Goal: Information Seeking & Learning: Check status

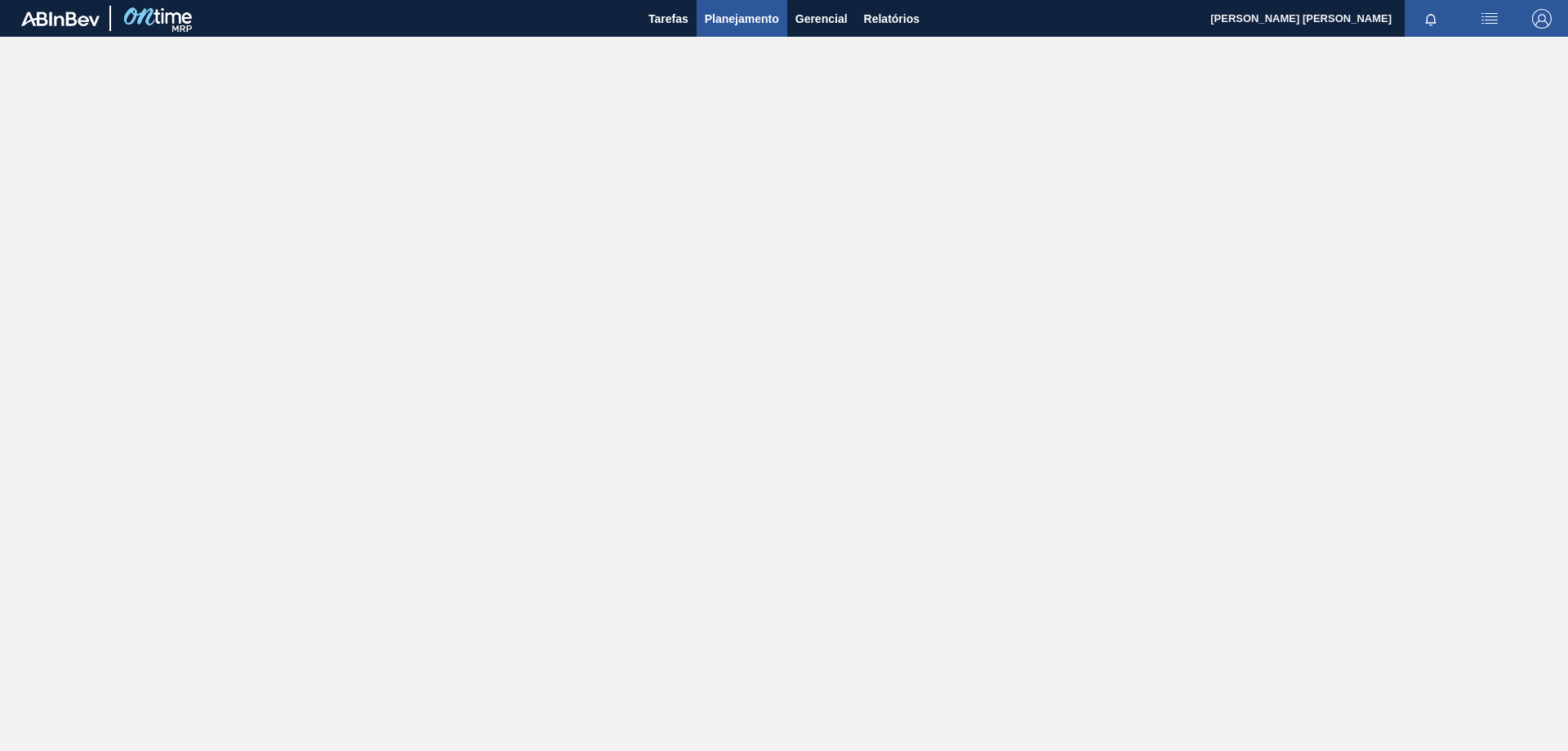
click at [729, 19] on span "Planejamento" at bounding box center [742, 18] width 74 height 19
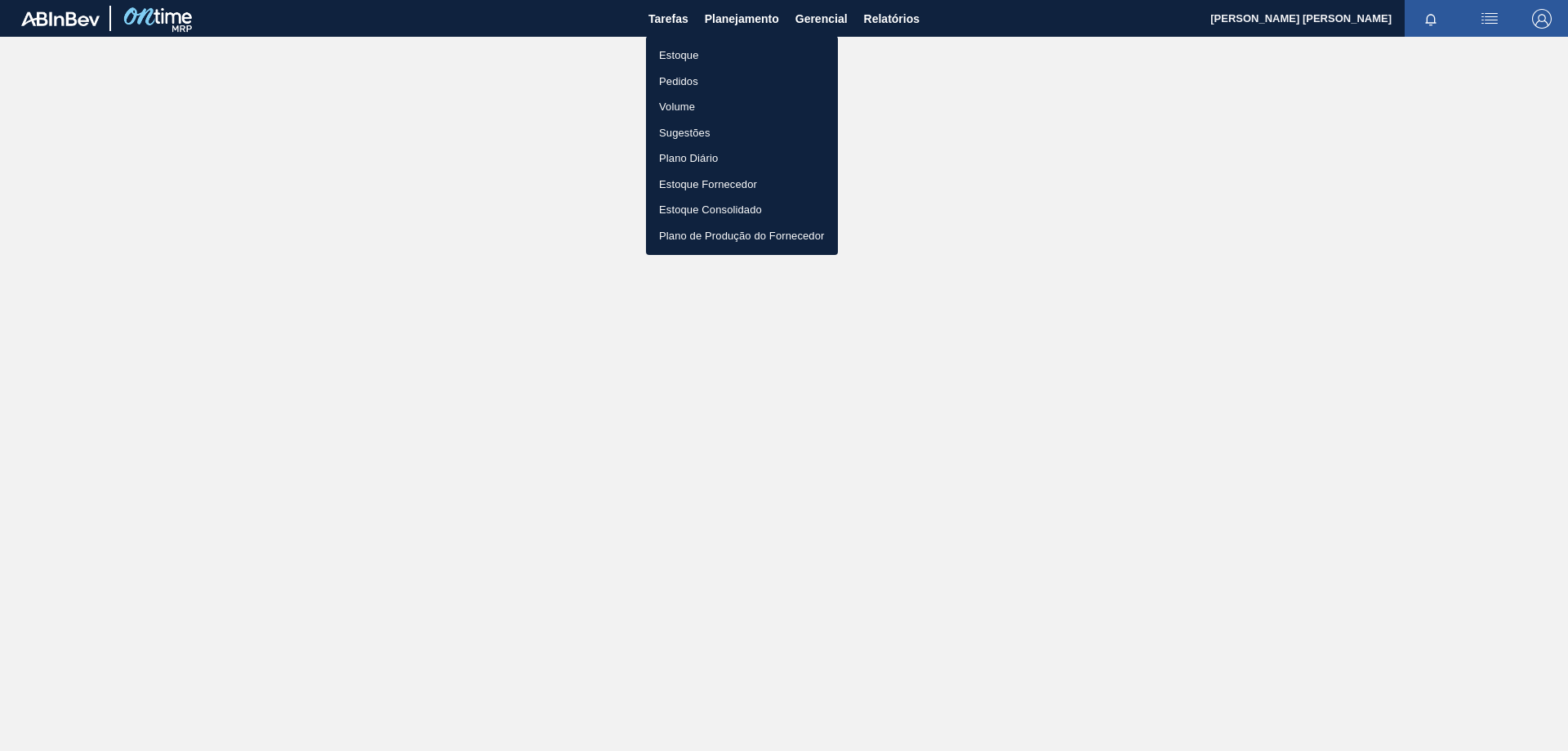
click at [684, 57] on li "Estoque" at bounding box center [741, 55] width 192 height 26
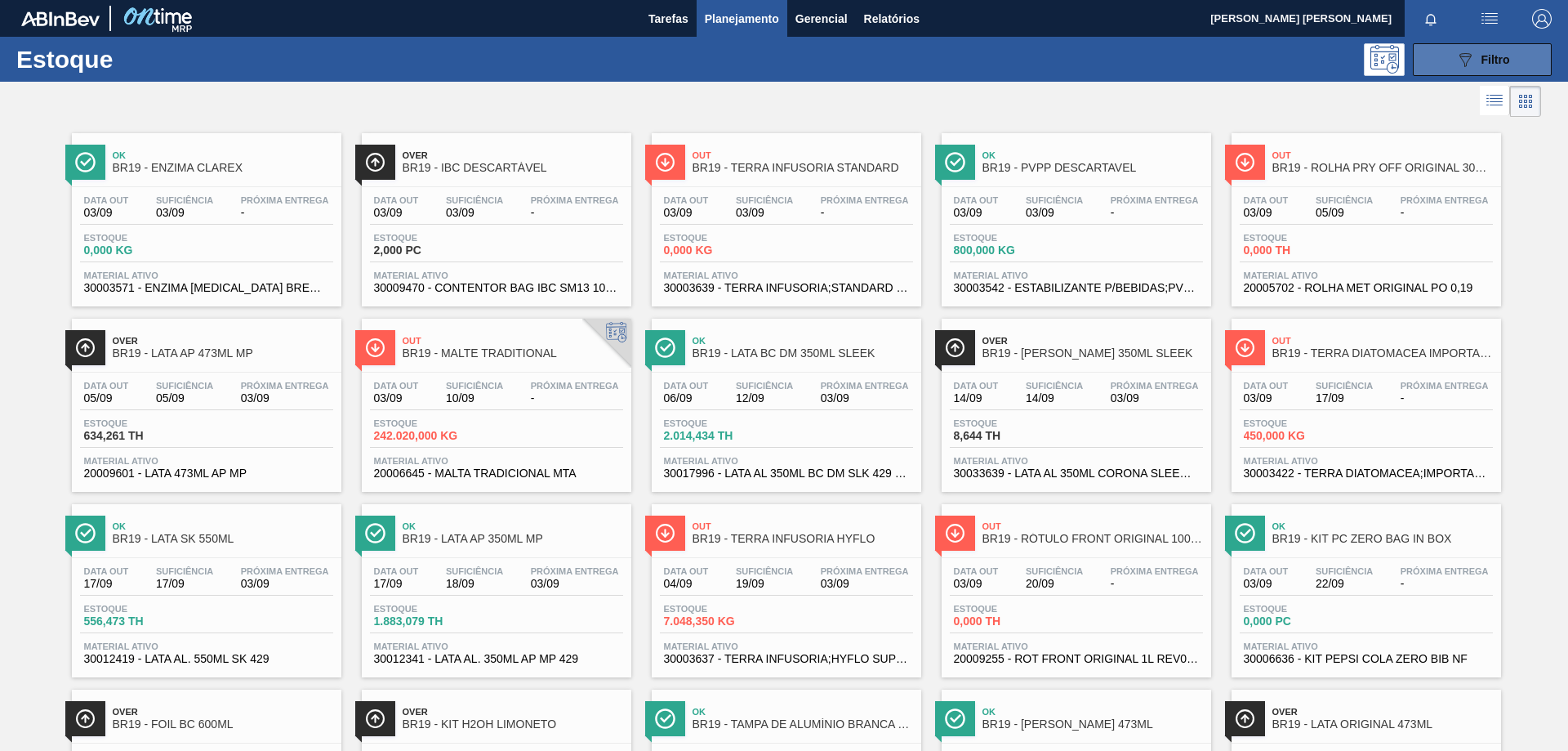
click at [1462, 51] on icon "089F7B8B-B2A5-4AFE-B5C0-19BA573D28AC" at bounding box center [1465, 59] width 19 height 19
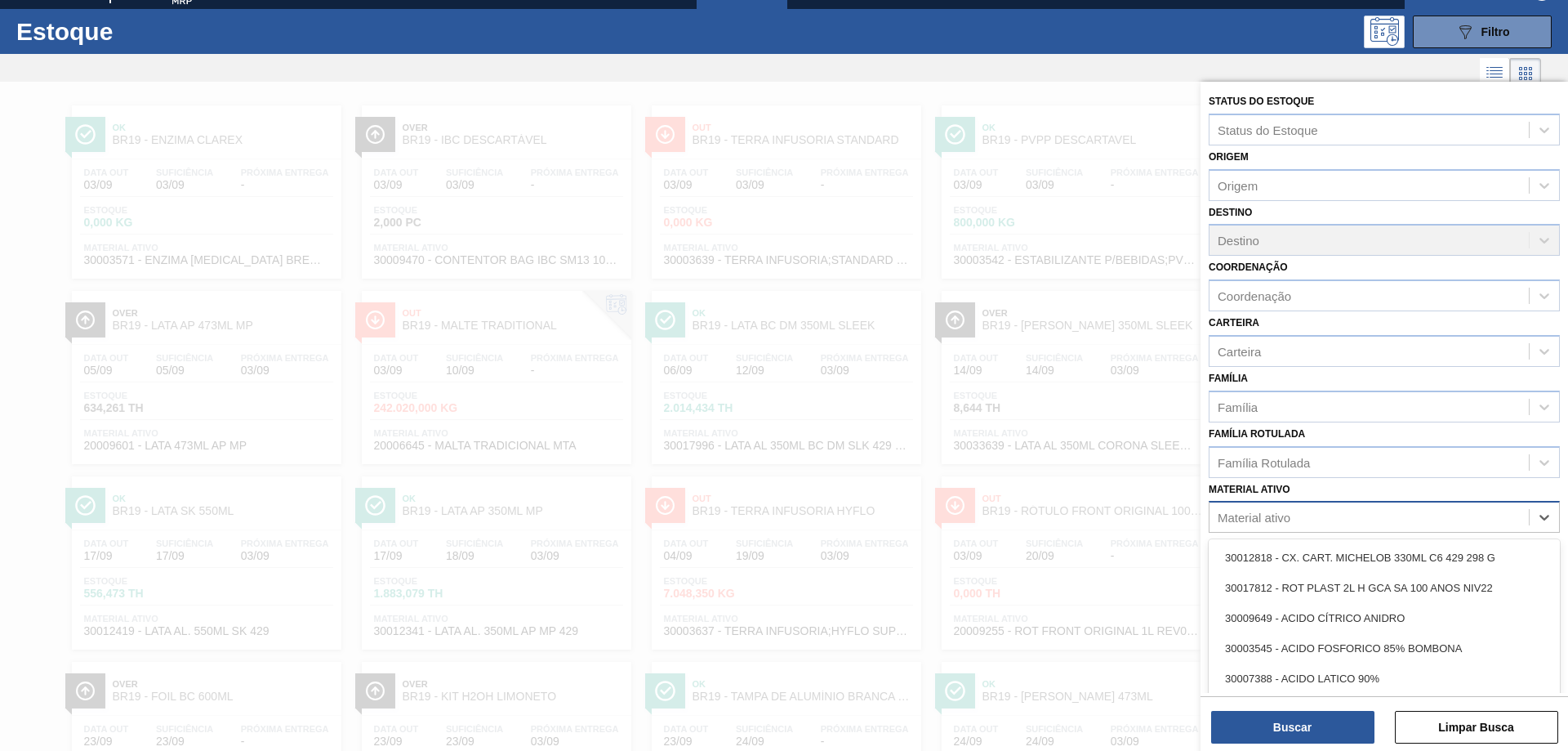
click at [1272, 518] on div "Material ativo" at bounding box center [1254, 518] width 73 height 14
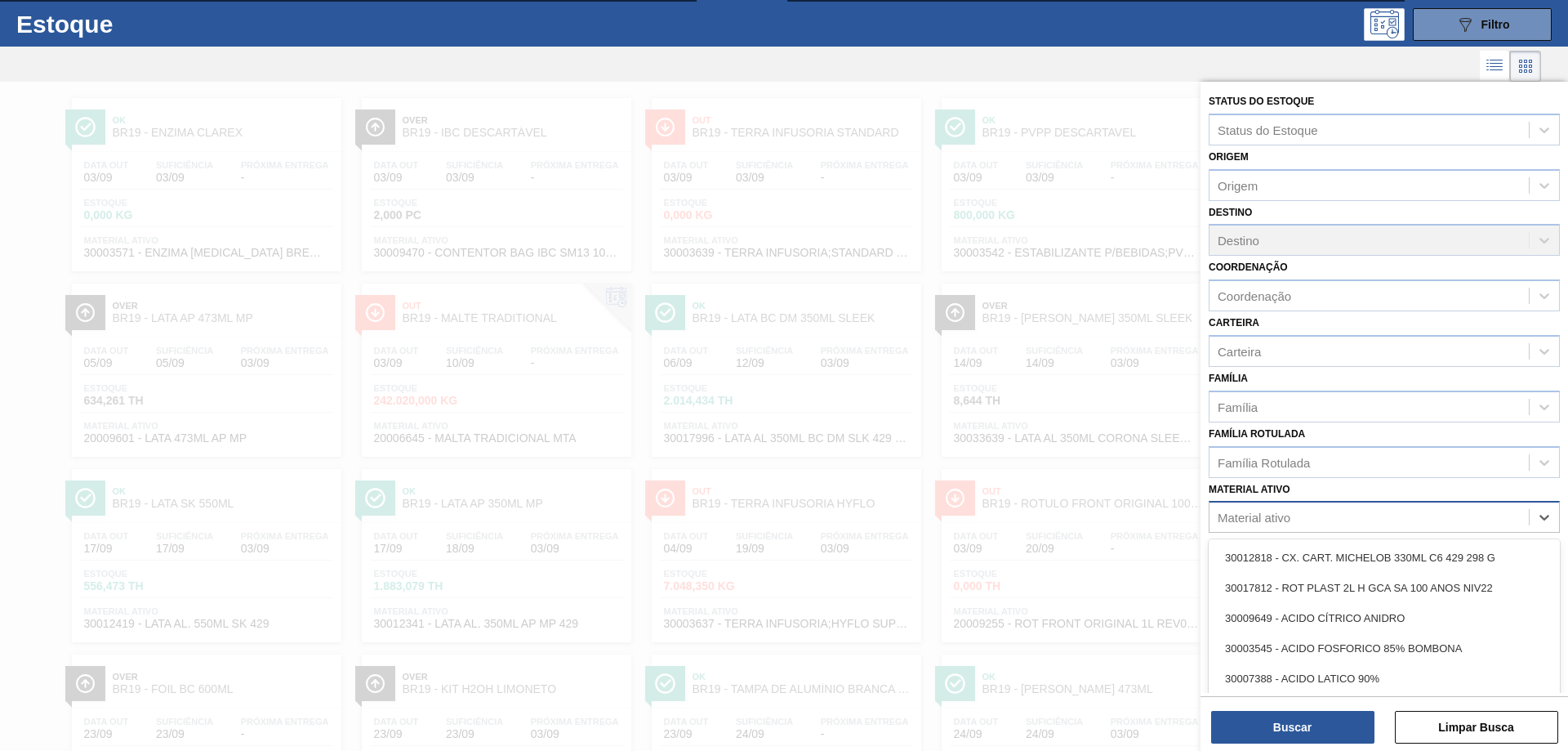
paste ativo "30007970"
type ativo "30007970"
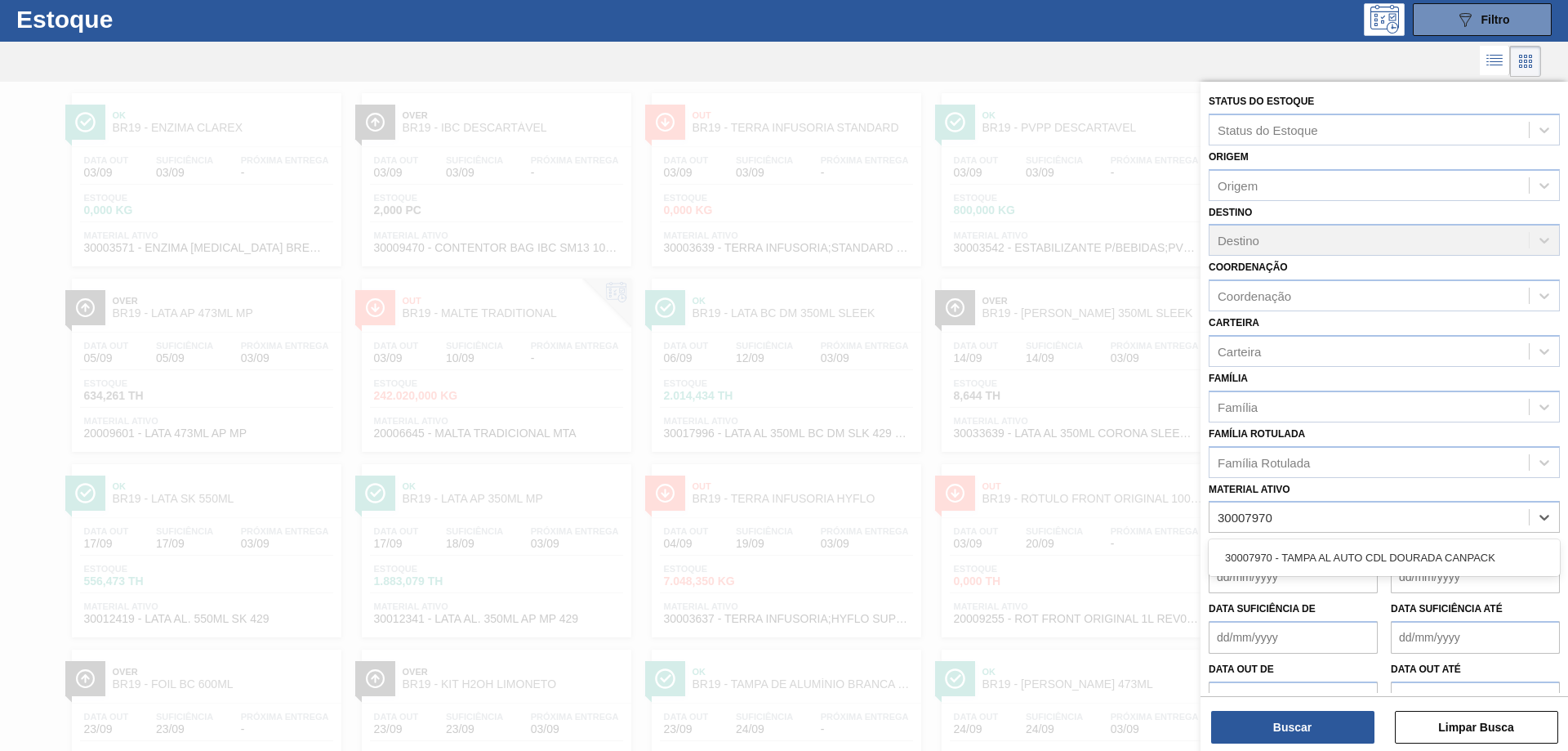
click at [1262, 542] on div "30007970 - TAMPA AL AUTO CDL DOURADA CANPACK" at bounding box center [1384, 557] width 351 height 37
click at [1260, 554] on div "30007970 - TAMPA AL AUTO CDL DOURADA CANPACK" at bounding box center [1384, 557] width 351 height 30
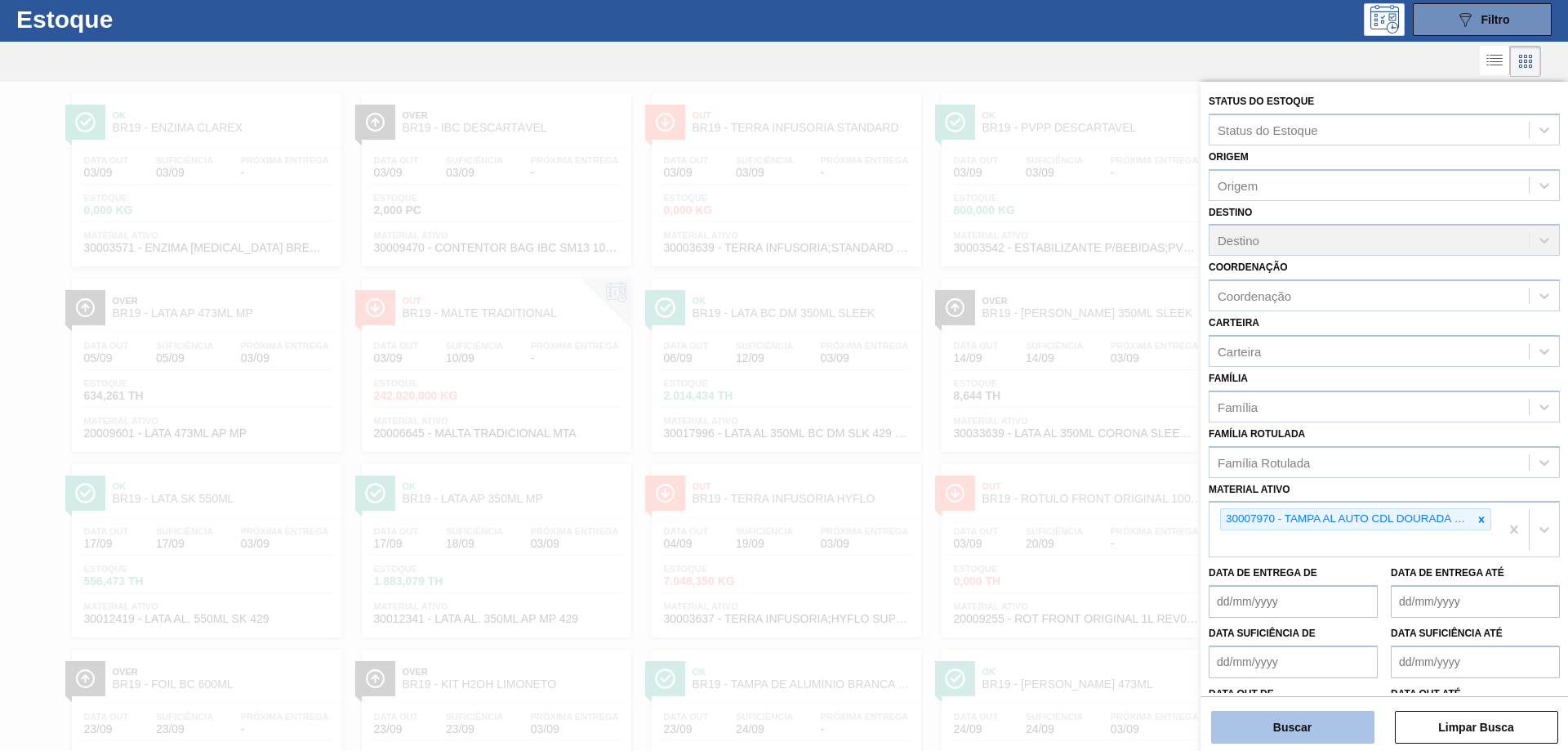
click at [1266, 722] on button "Buscar" at bounding box center [1293, 728] width 163 height 33
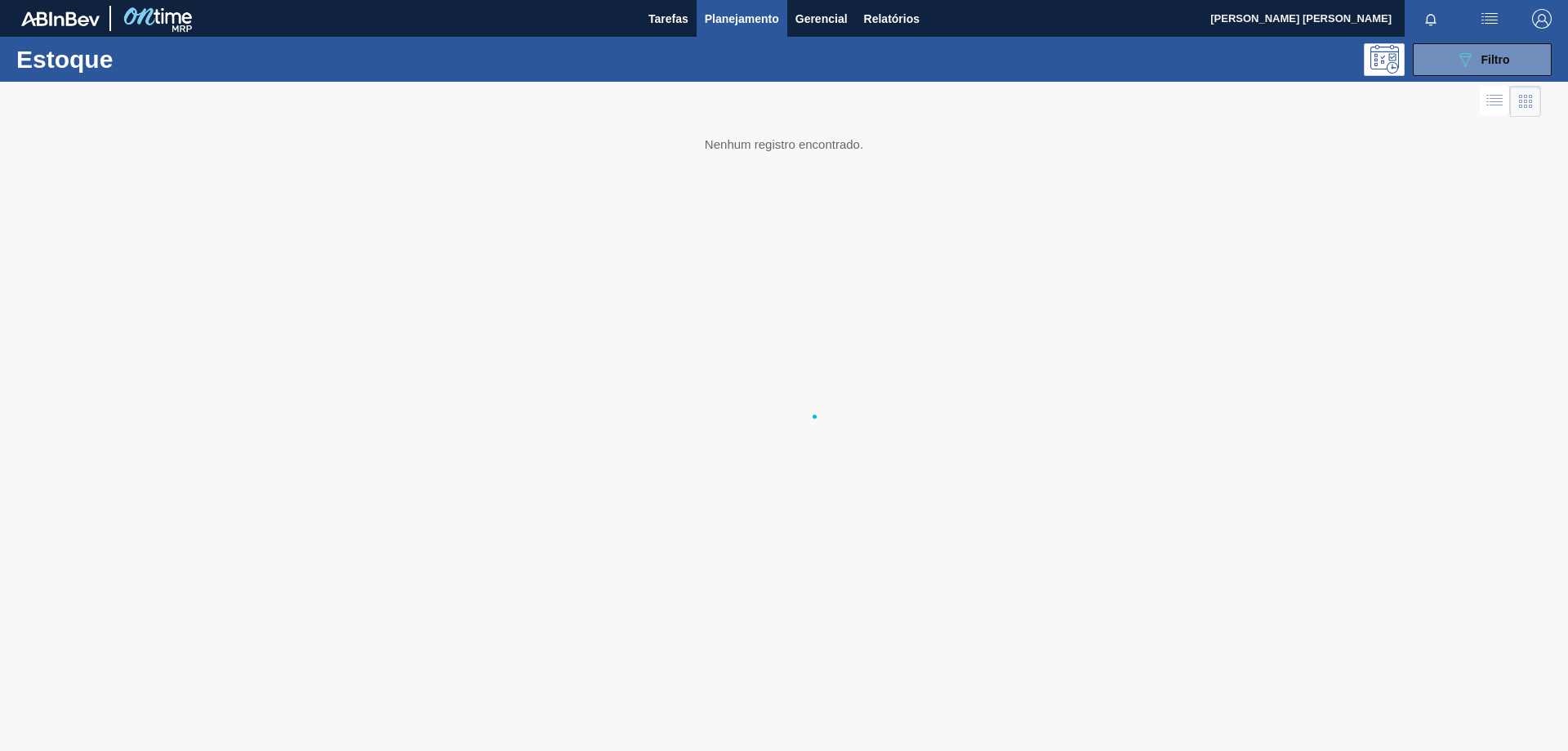
scroll to position [0, 0]
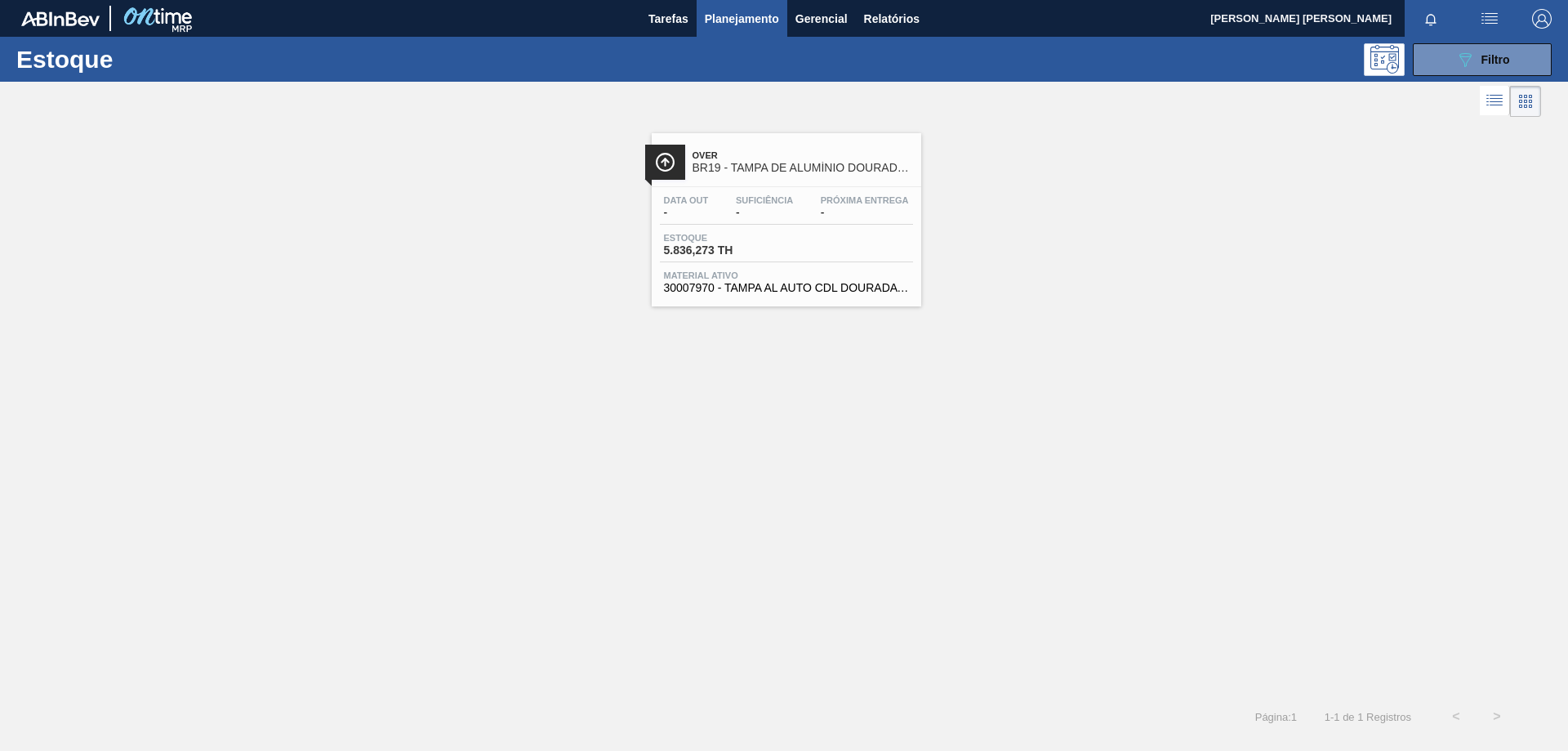
click at [690, 245] on span "5.836,273 TH" at bounding box center [722, 250] width 115 height 13
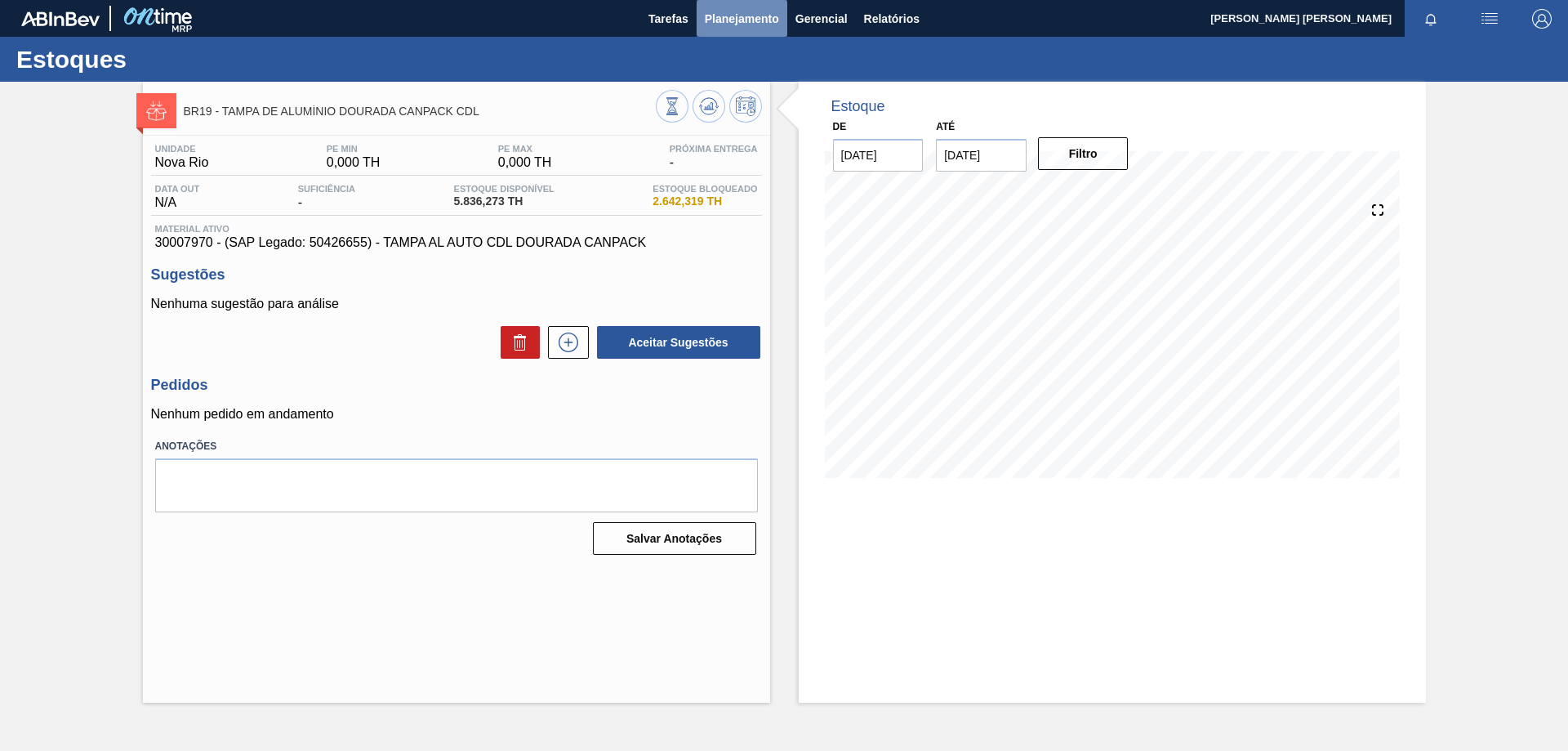
click at [752, 18] on span "Planejamento" at bounding box center [742, 18] width 74 height 19
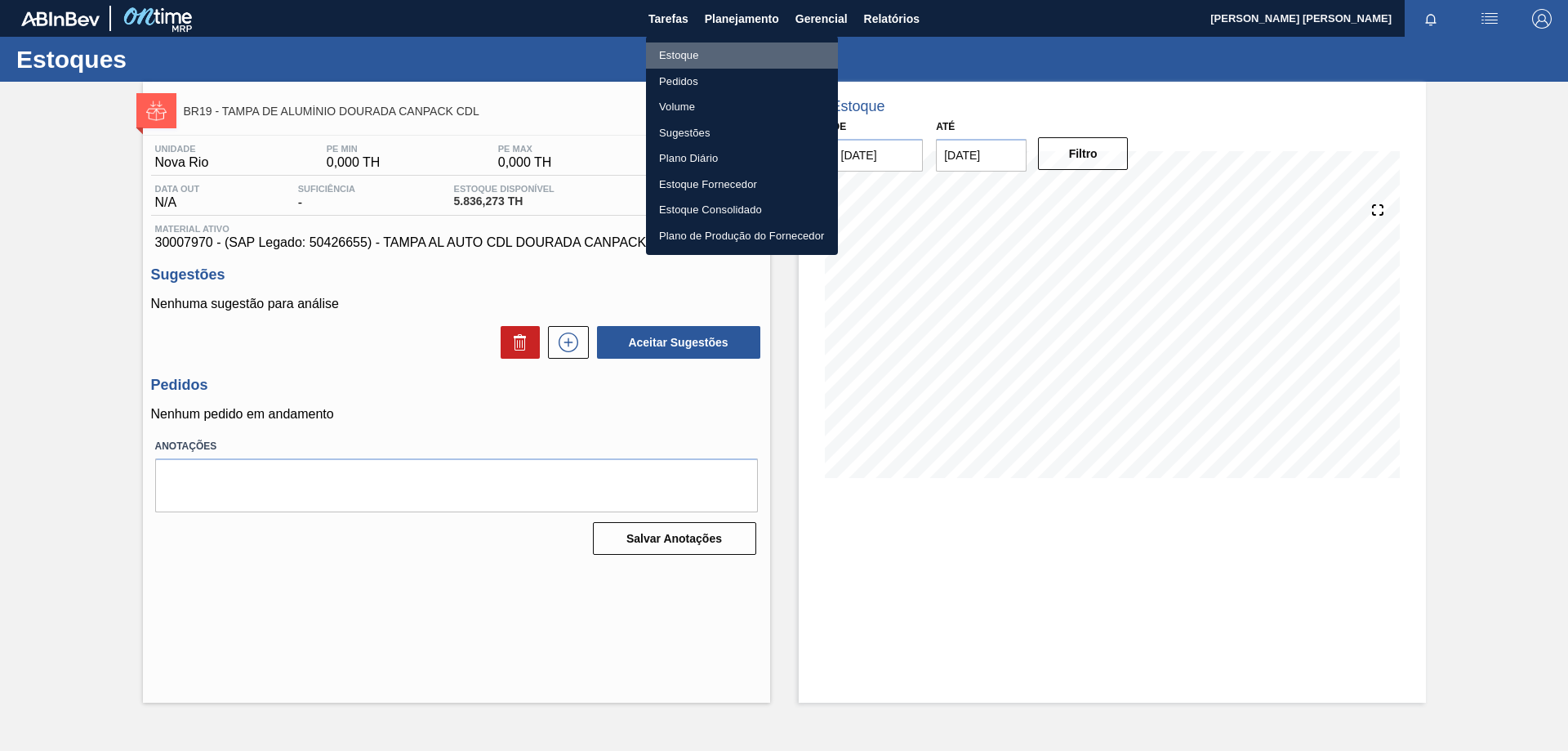
click at [689, 50] on li "Estoque" at bounding box center [741, 55] width 192 height 26
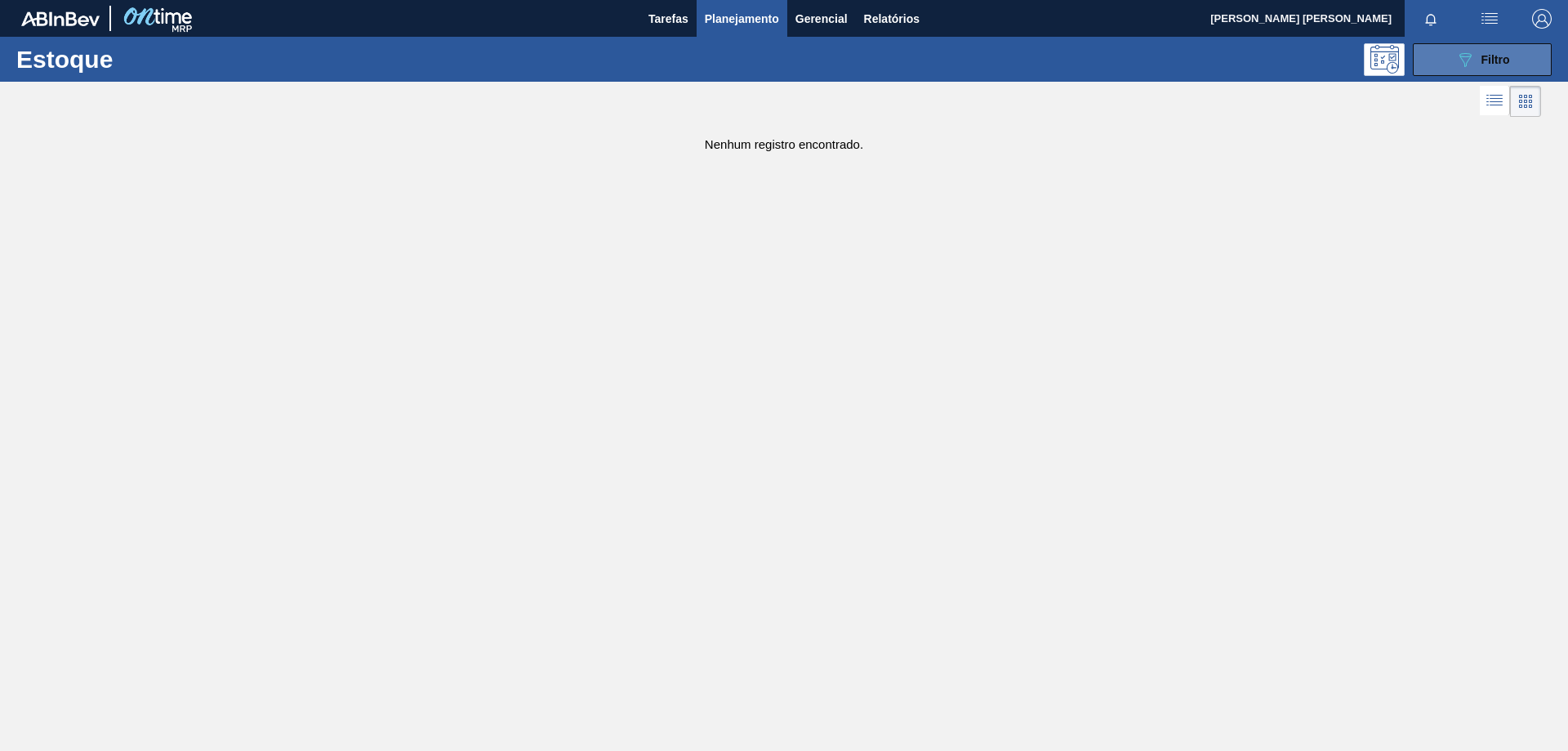
click at [1442, 72] on button "089F7B8B-B2A5-4AFE-B5C0-19BA573D28AC Filtro" at bounding box center [1482, 60] width 139 height 33
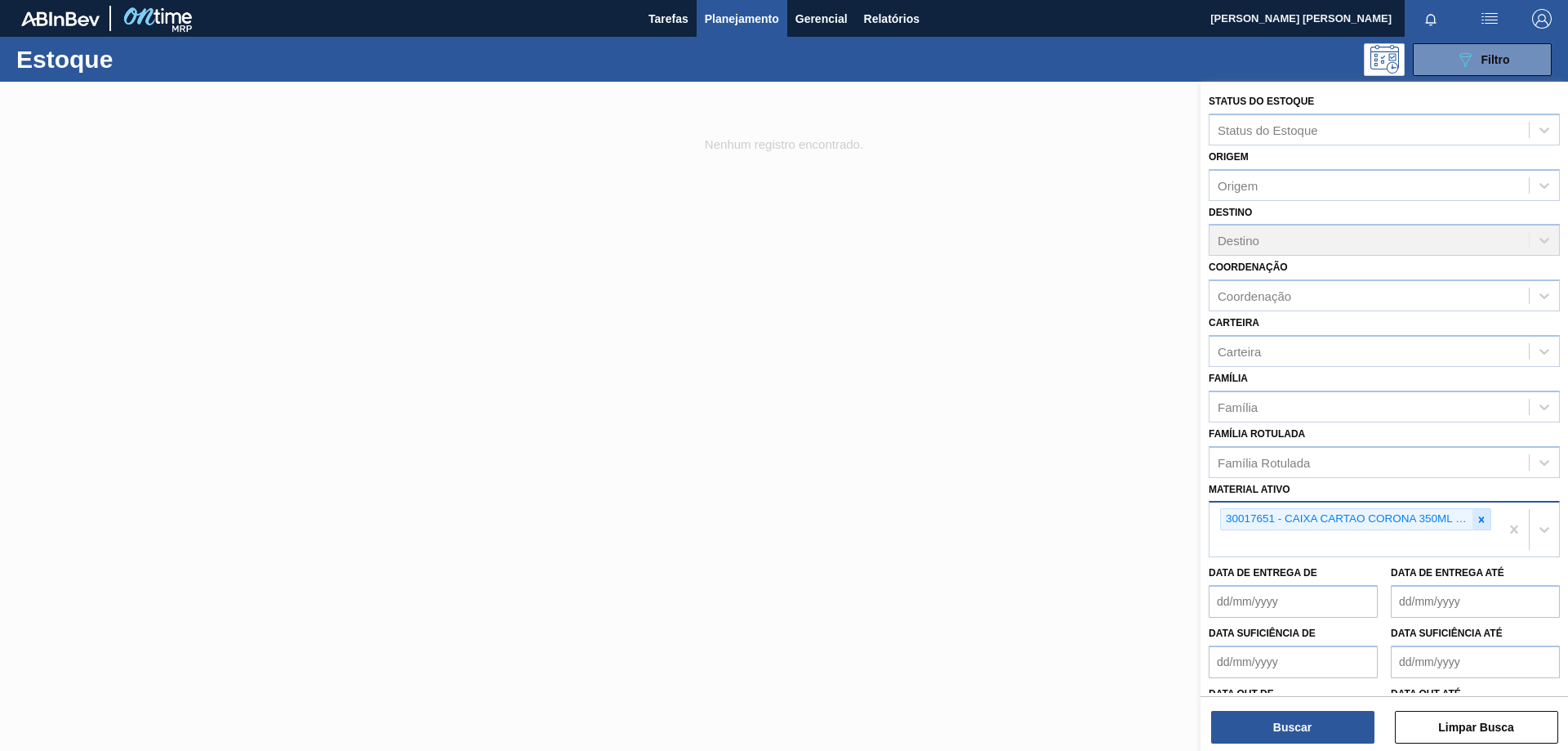
click at [1480, 524] on icon at bounding box center [1481, 519] width 12 height 12
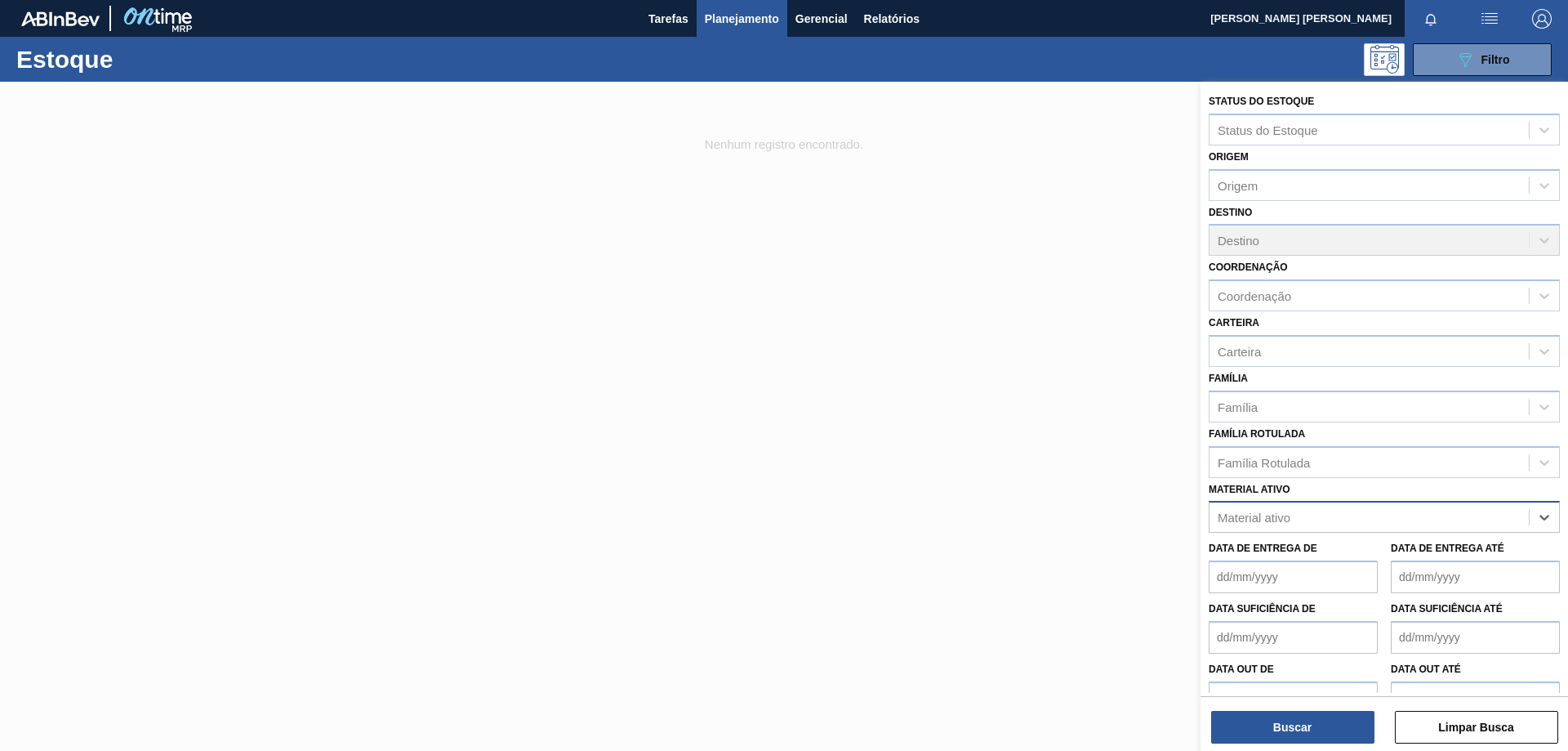
click at [1343, 519] on div "Material ativo" at bounding box center [1370, 518] width 319 height 23
paste ativo "30017651"
type ativo "30017651"
click at [1318, 554] on div "30017651 - CAIXA CARTAO CORONA 350ML SLEEK C8 429" at bounding box center [1384, 557] width 351 height 30
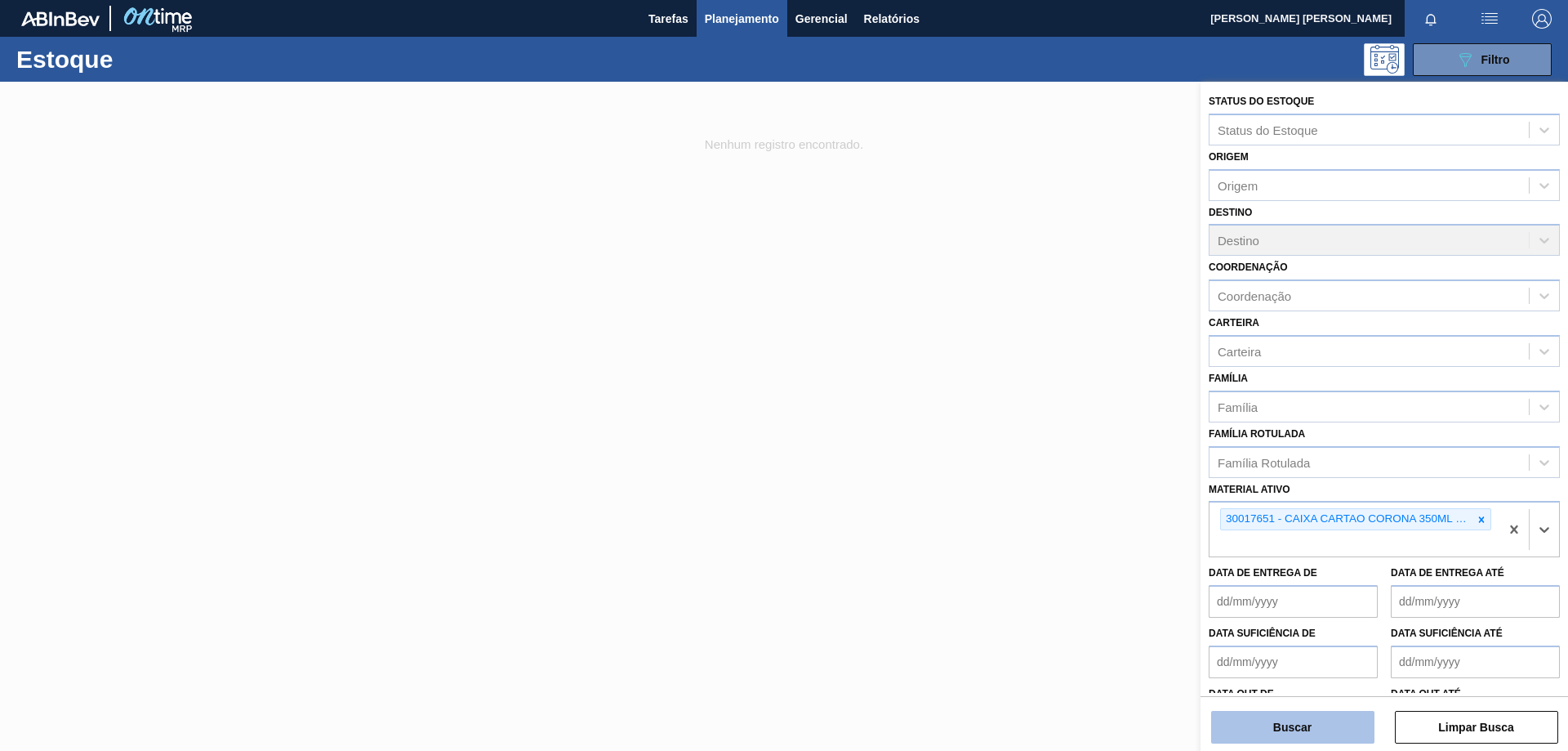
click at [1292, 722] on button "Buscar" at bounding box center [1293, 728] width 163 height 33
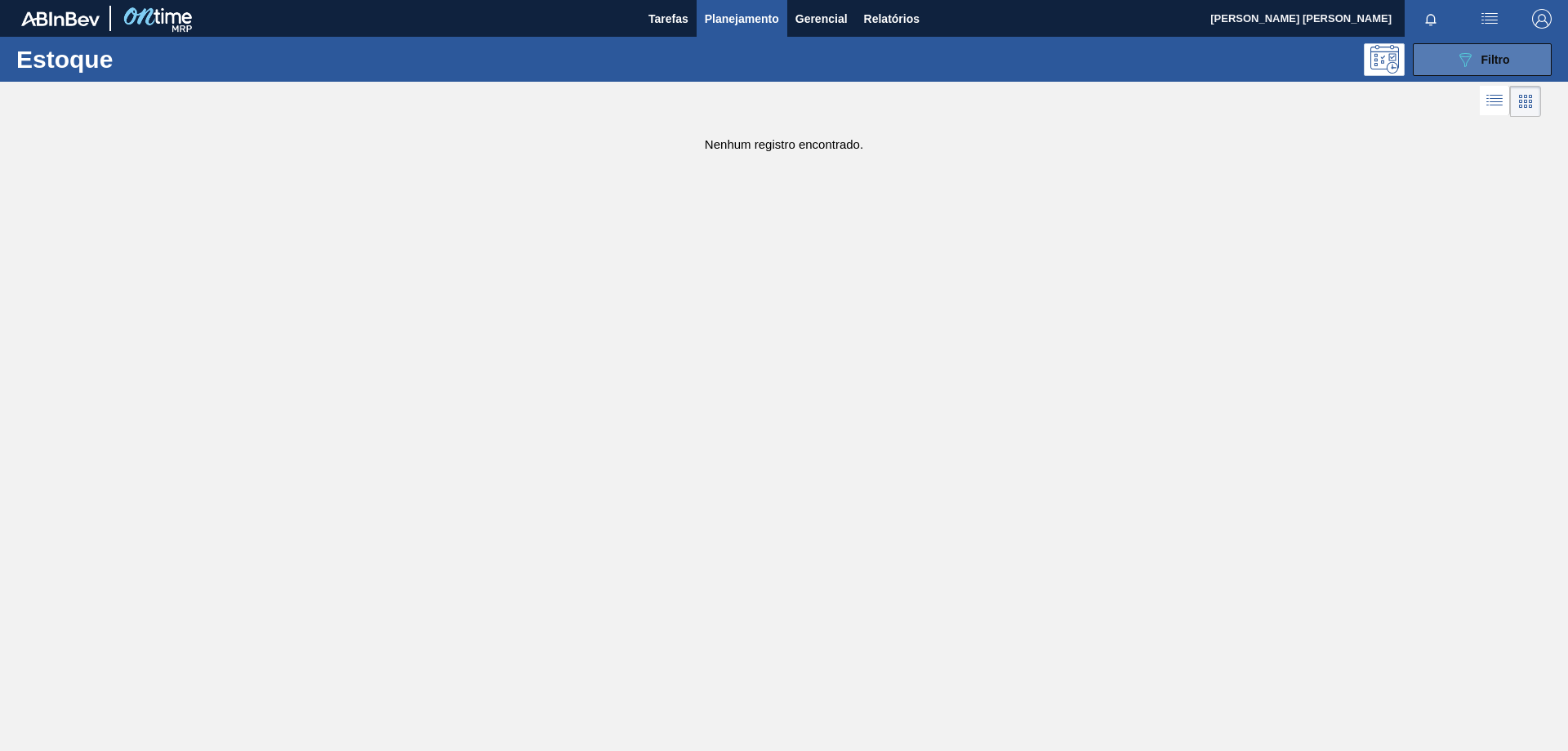
click at [1471, 60] on icon "089F7B8B-B2A5-4AFE-B5C0-19BA573D28AC" at bounding box center [1465, 59] width 19 height 19
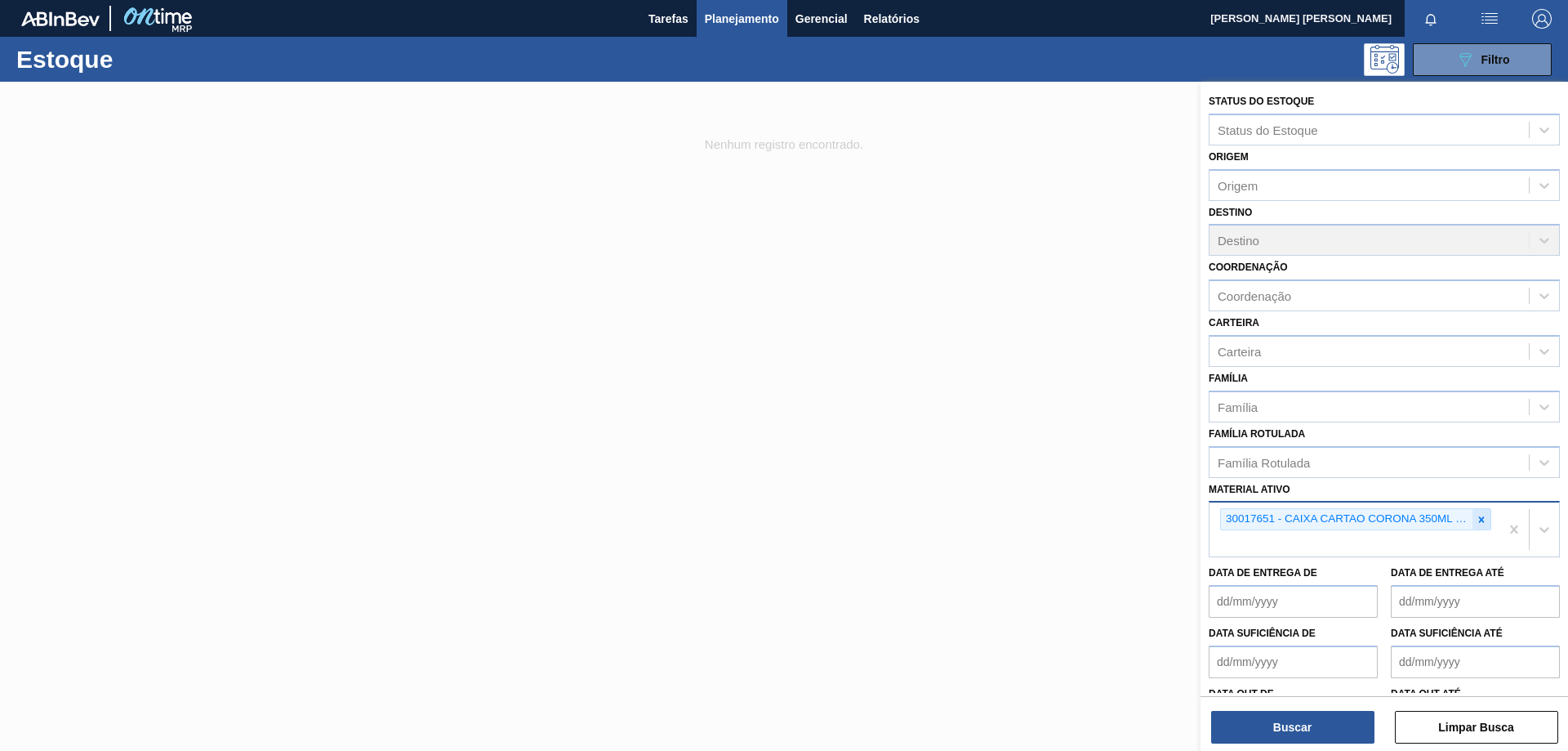
click at [1479, 519] on icon at bounding box center [1482, 519] width 6 height 6
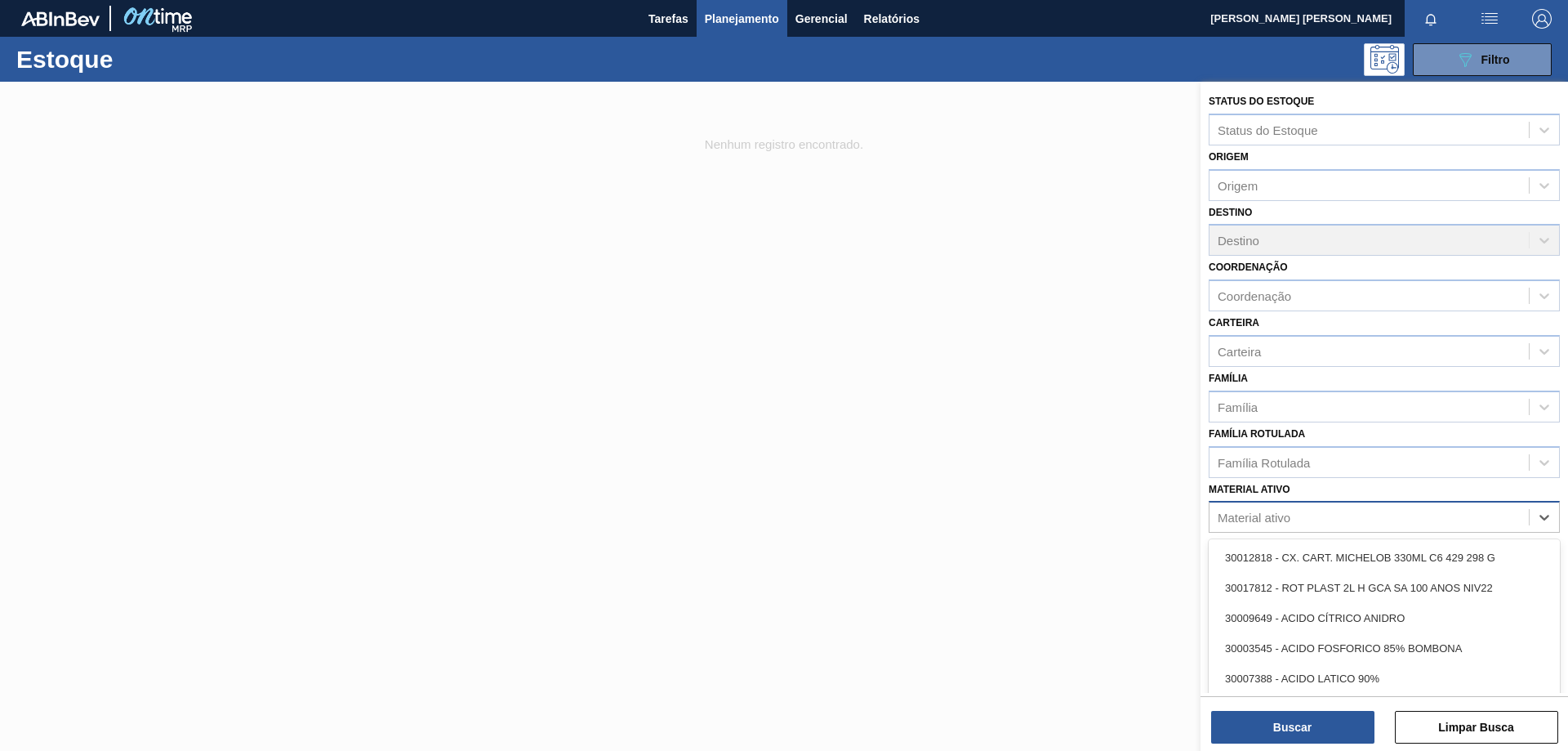
click at [1401, 518] on div "Material ativo" at bounding box center [1370, 518] width 319 height 23
paste ativo "30033641"
type ativo "30033641"
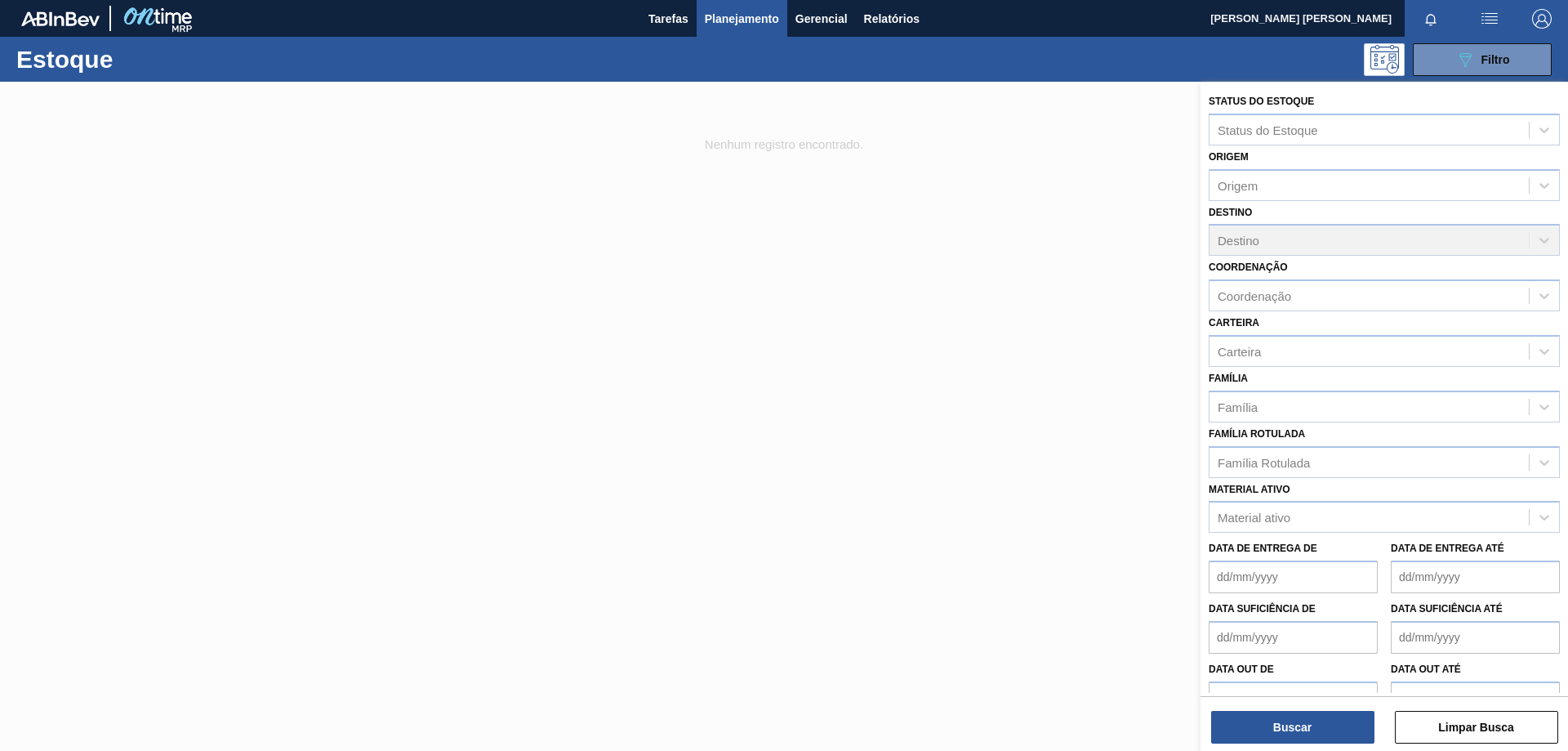
click at [1367, 555] on div "Data de Entrega de" at bounding box center [1294, 565] width 169 height 56
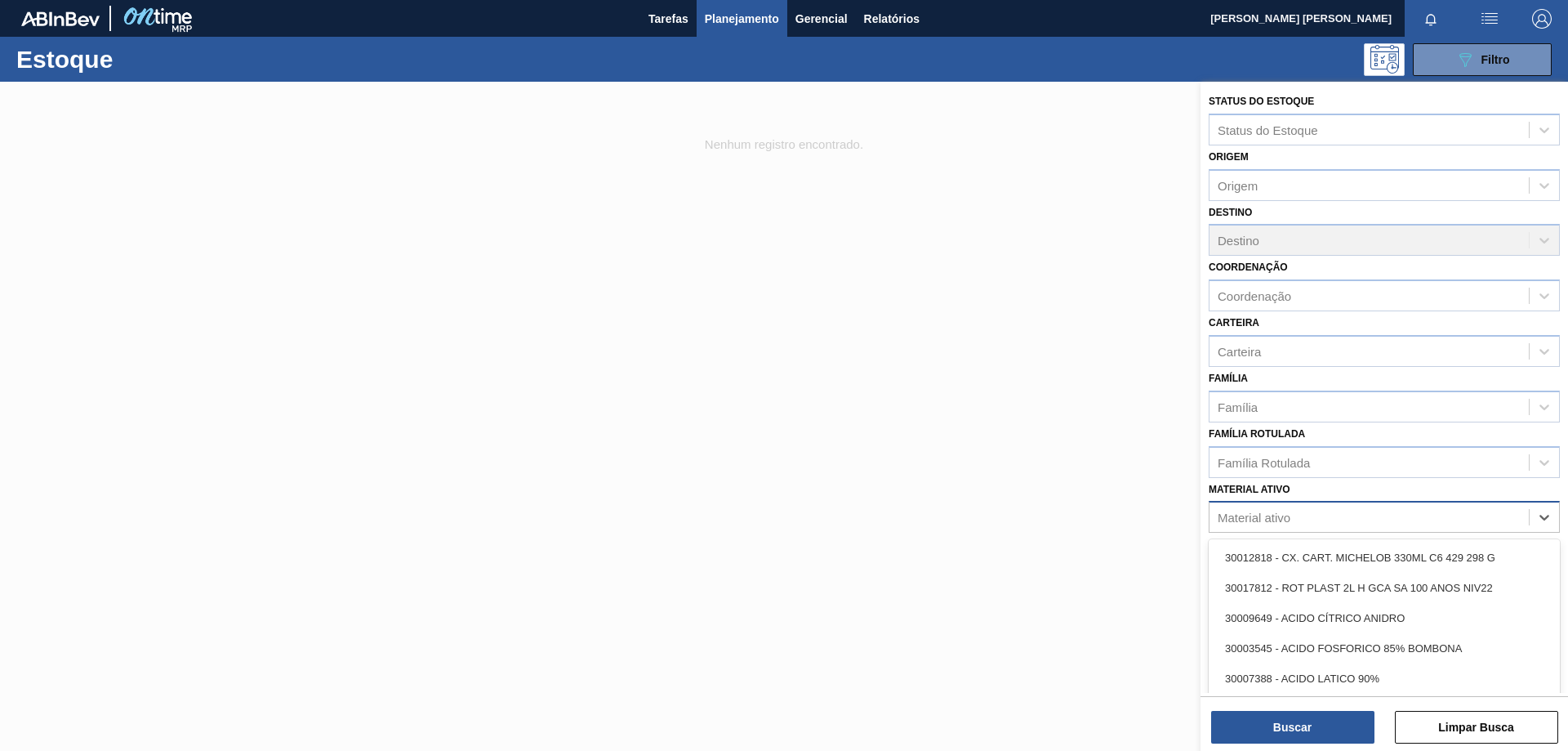
click at [1360, 522] on div "Material ativo" at bounding box center [1370, 518] width 319 height 23
paste ativo "30033641"
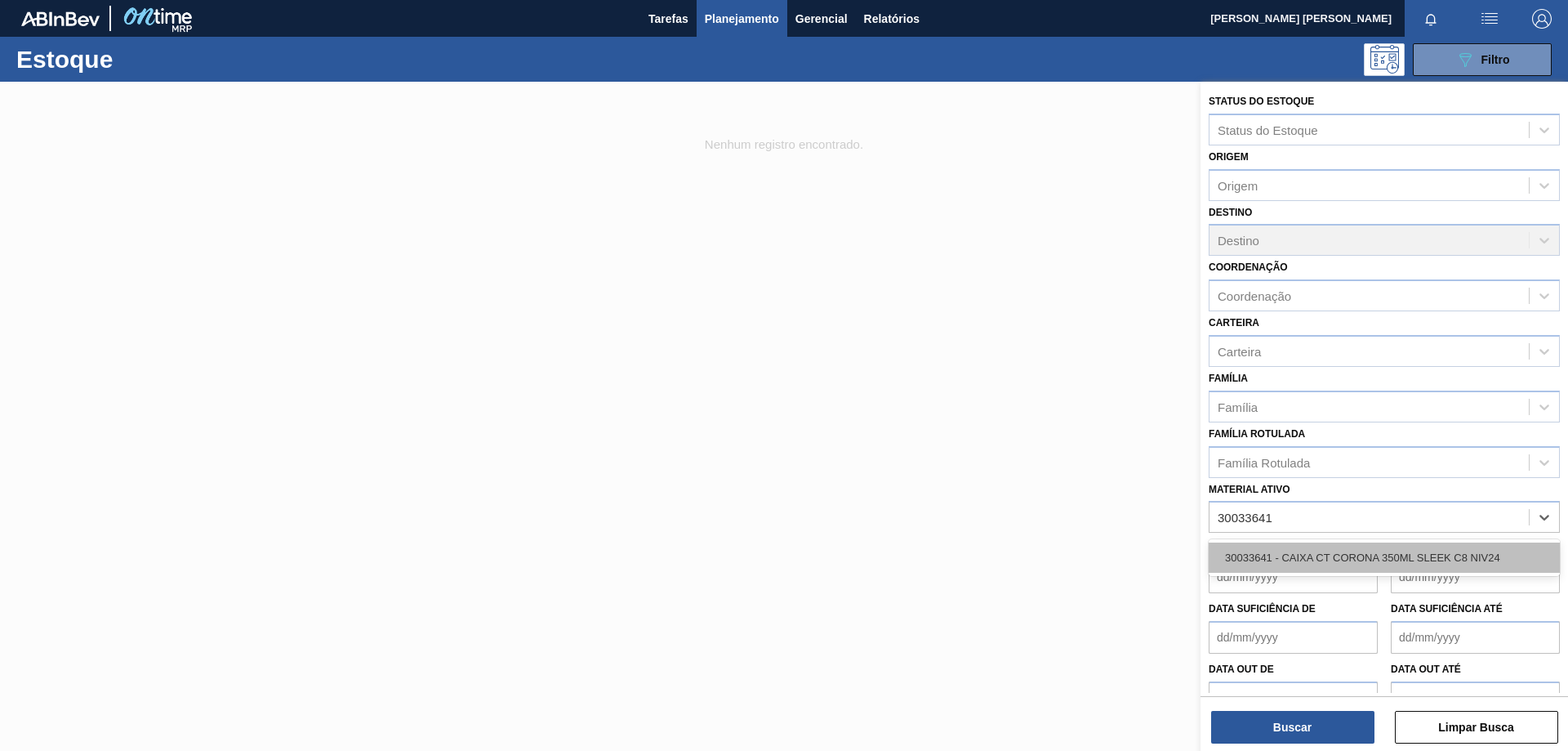
type ativo "30033641"
click at [1297, 519] on div "Material ativo" at bounding box center [1370, 518] width 319 height 23
click at [1302, 517] on div "Material ativo" at bounding box center [1370, 518] width 319 height 23
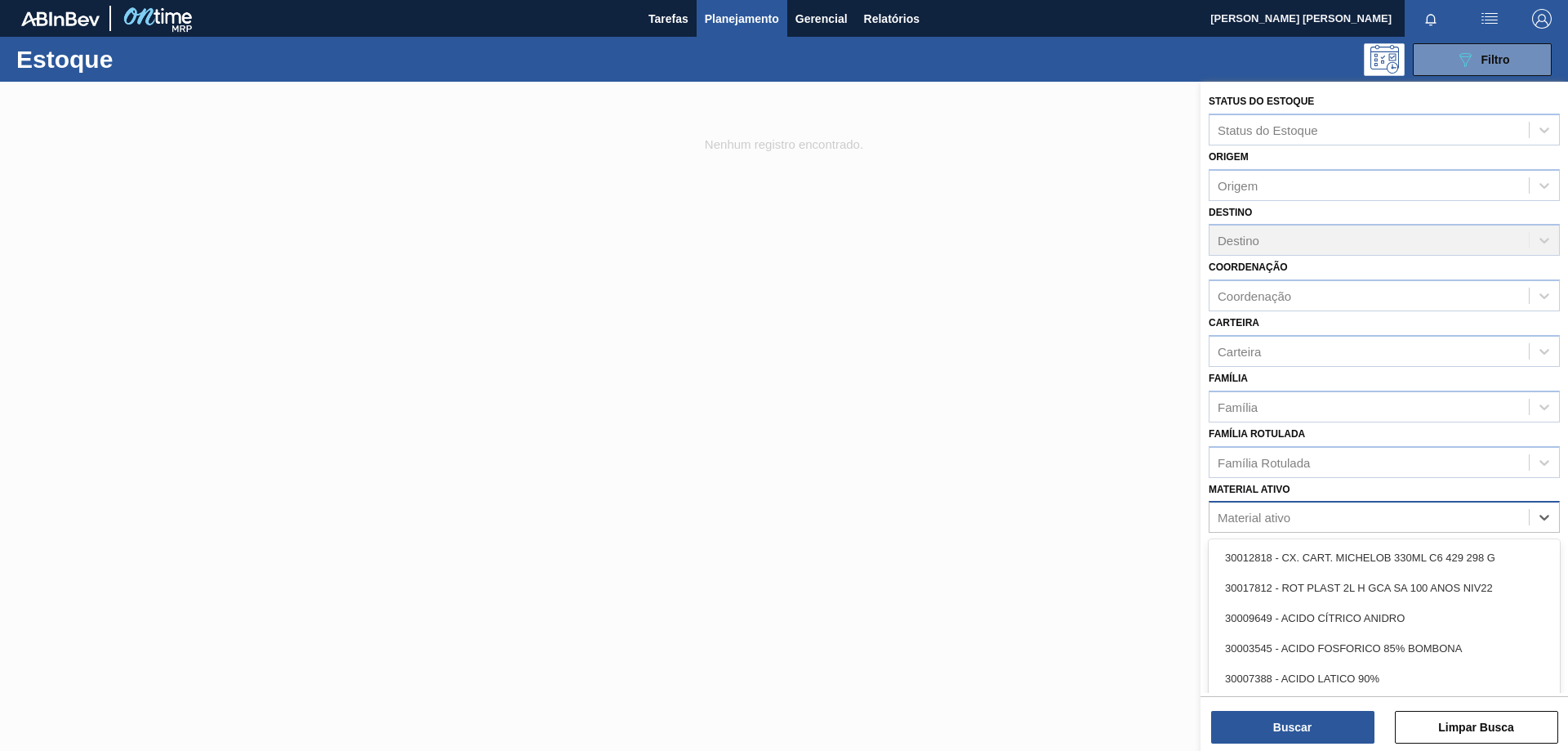
paste ativo "30033641"
type ativo "30033641"
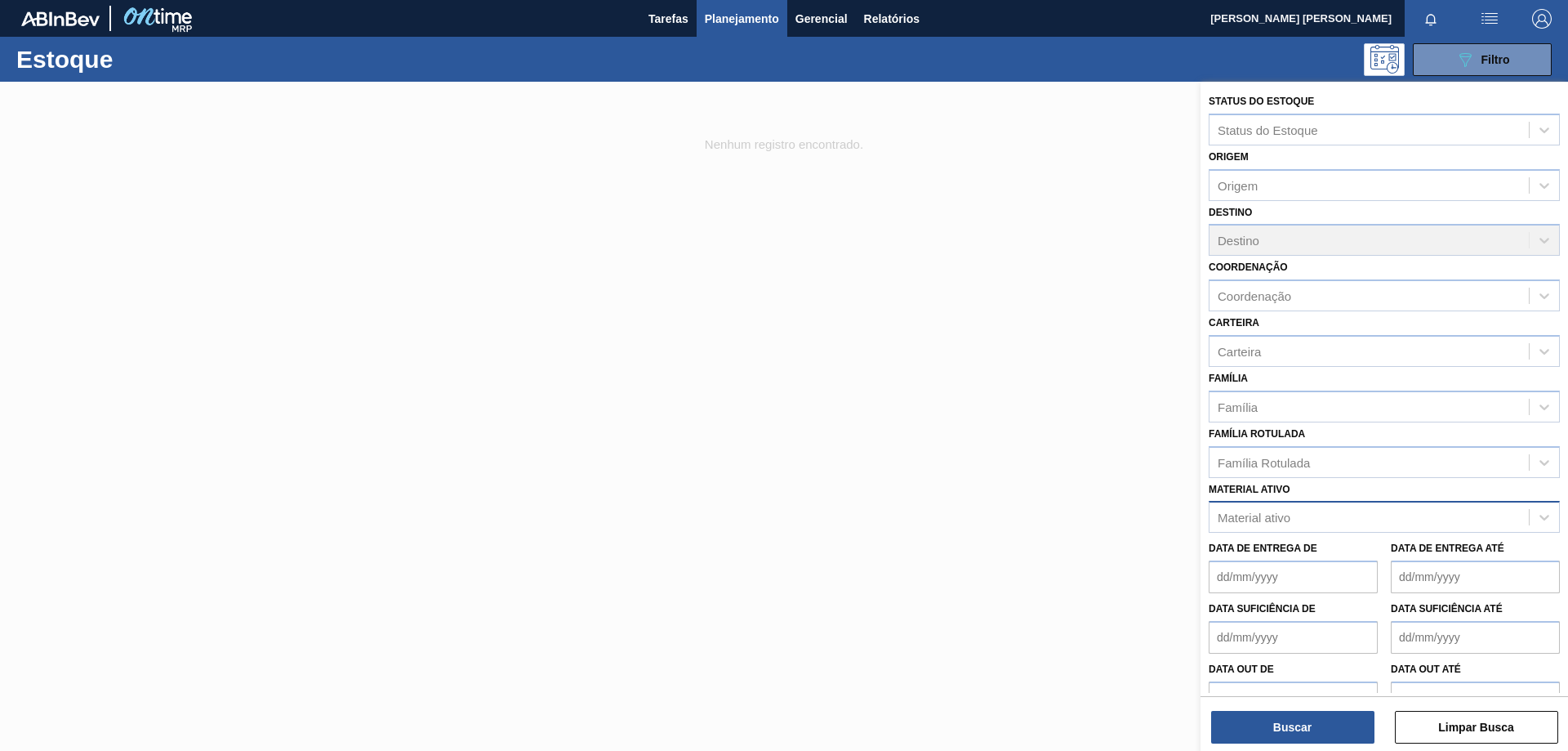
click at [1430, 527] on div "Material ativo" at bounding box center [1370, 518] width 319 height 23
click at [1328, 514] on div "Material ativo" at bounding box center [1370, 518] width 319 height 23
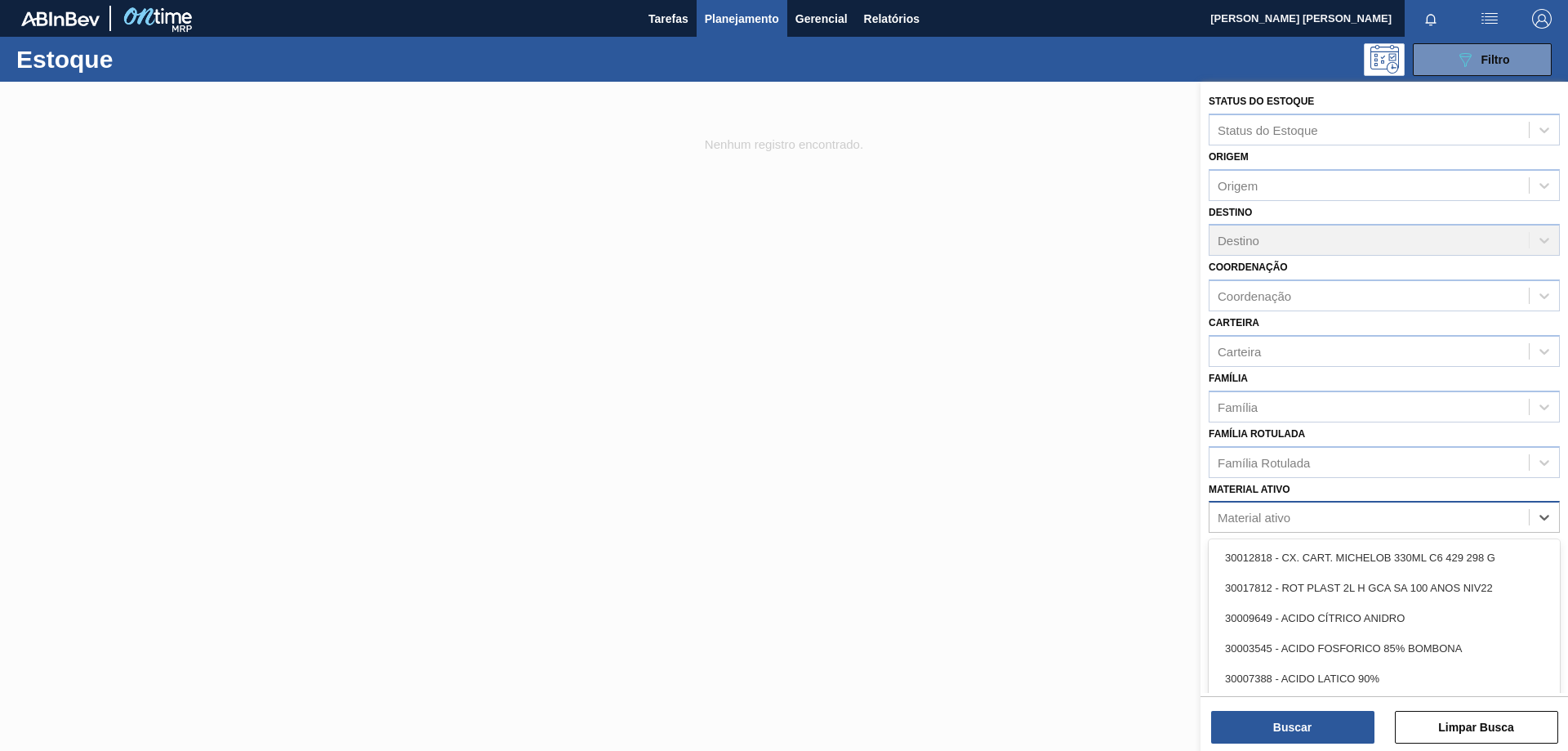
paste ativo "30033641"
type ativo "30033641"
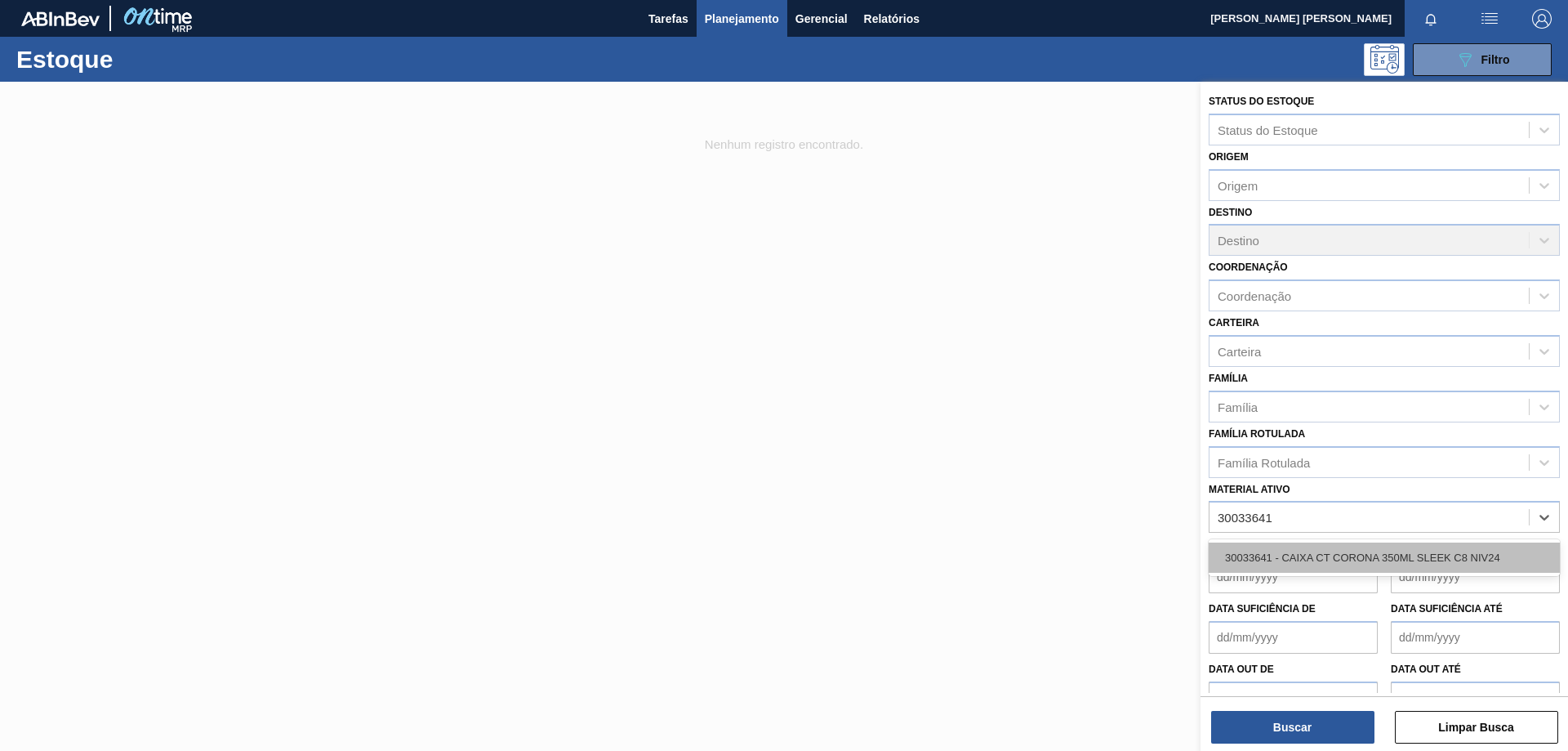
click at [1329, 559] on div "30033641 - CAIXA CT CORONA 350ML SLEEK C8 NIV24" at bounding box center [1384, 557] width 351 height 30
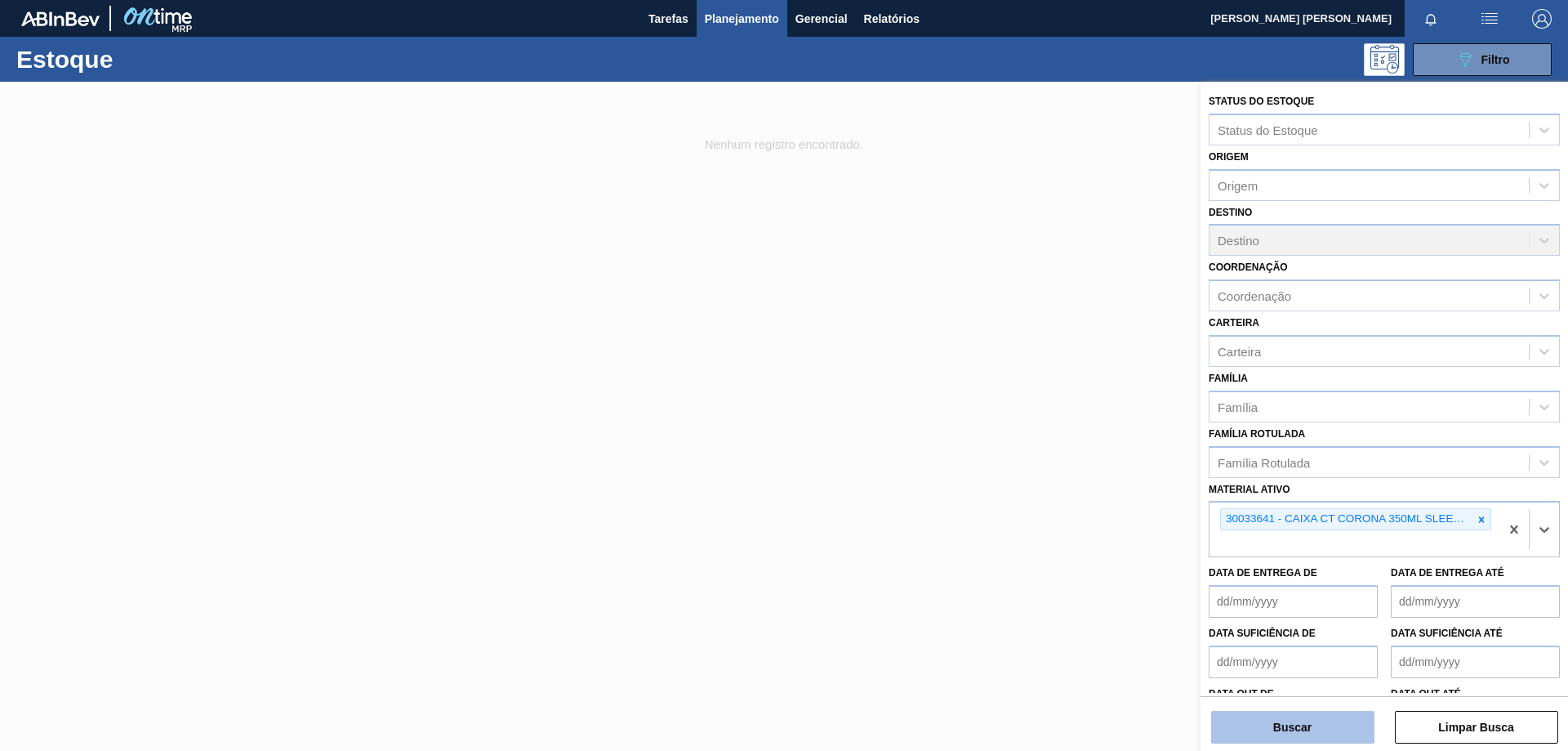
click at [1306, 719] on button "Buscar" at bounding box center [1293, 728] width 163 height 33
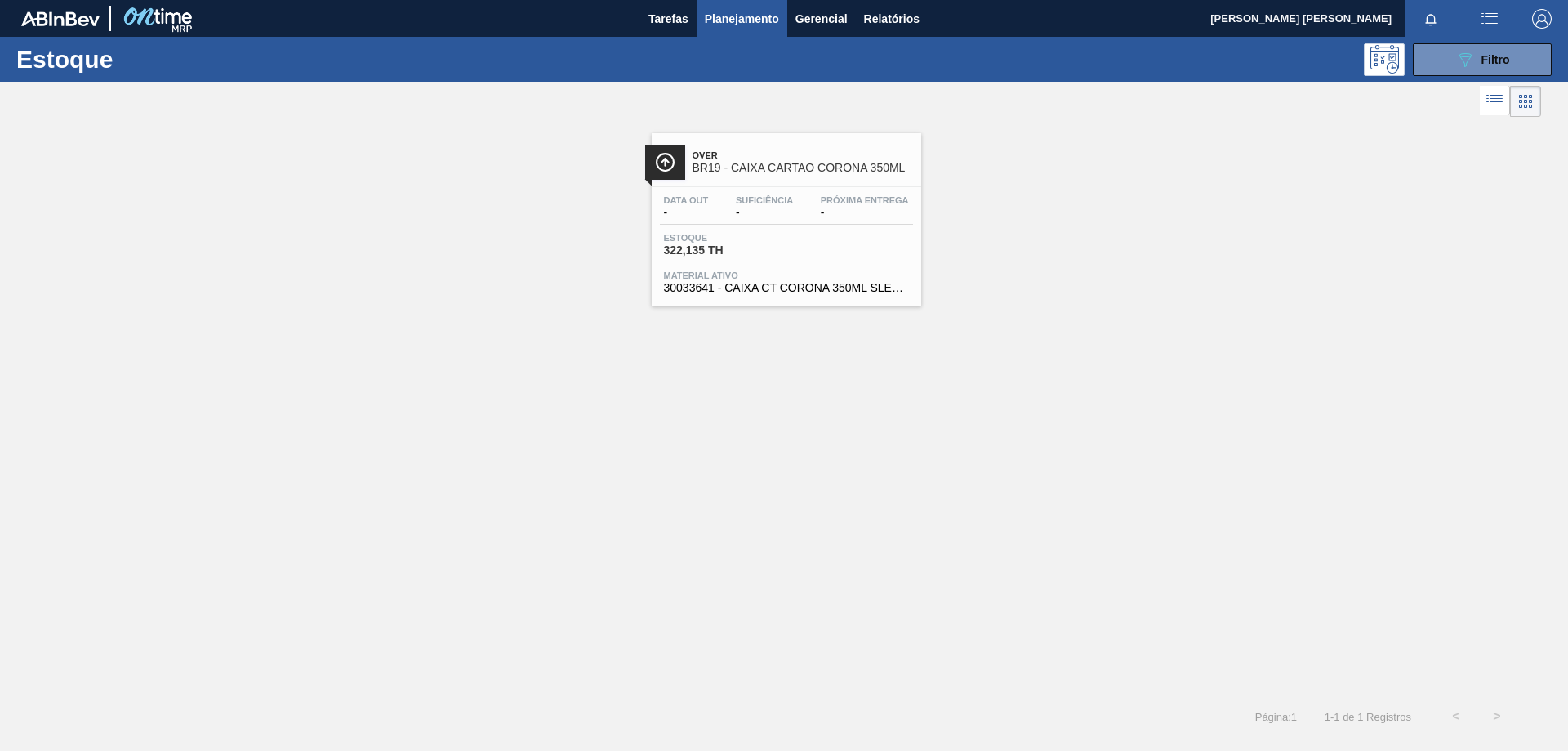
click at [841, 200] on span "Próxima Entrega" at bounding box center [865, 200] width 89 height 10
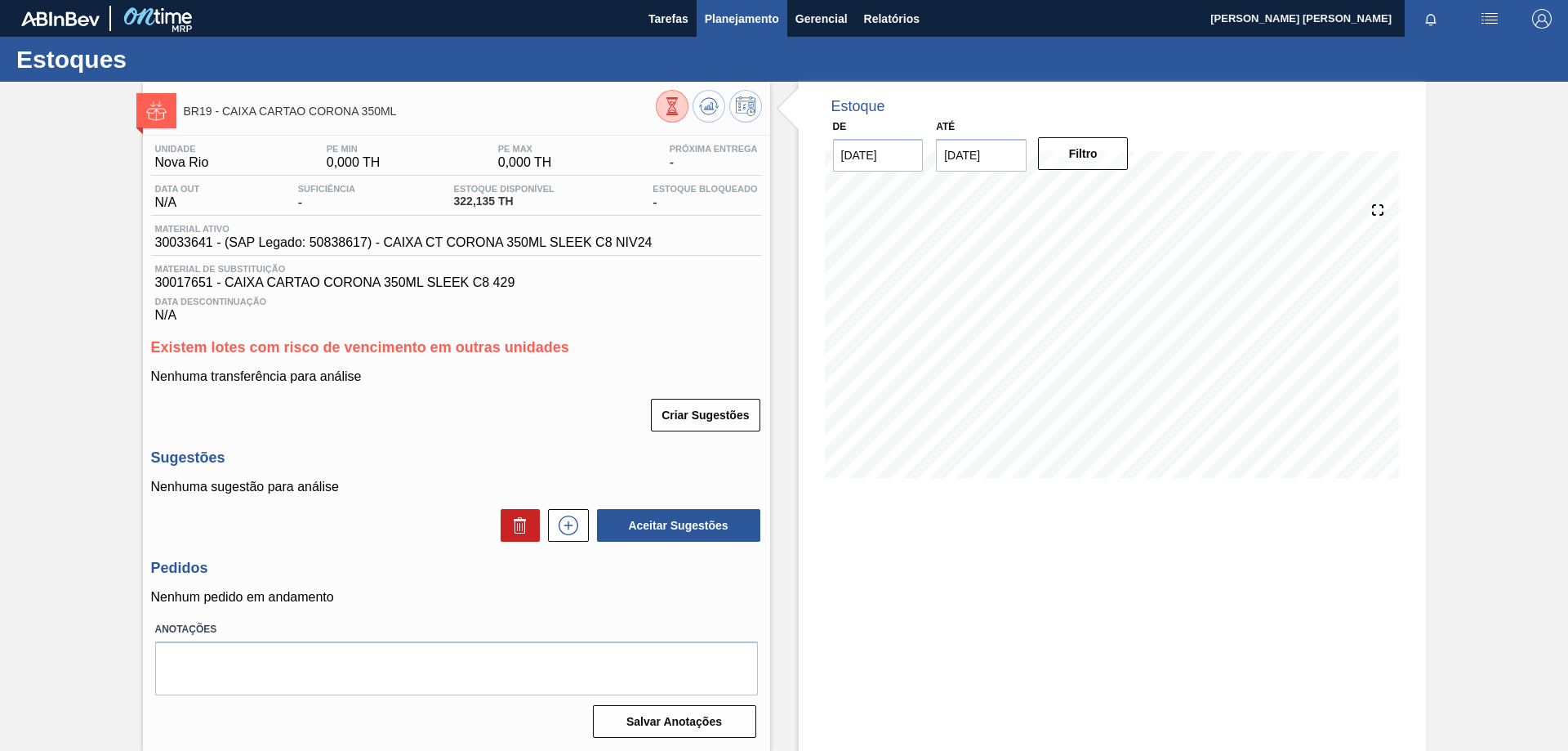
click at [755, 15] on span "Planejamento" at bounding box center [742, 18] width 74 height 19
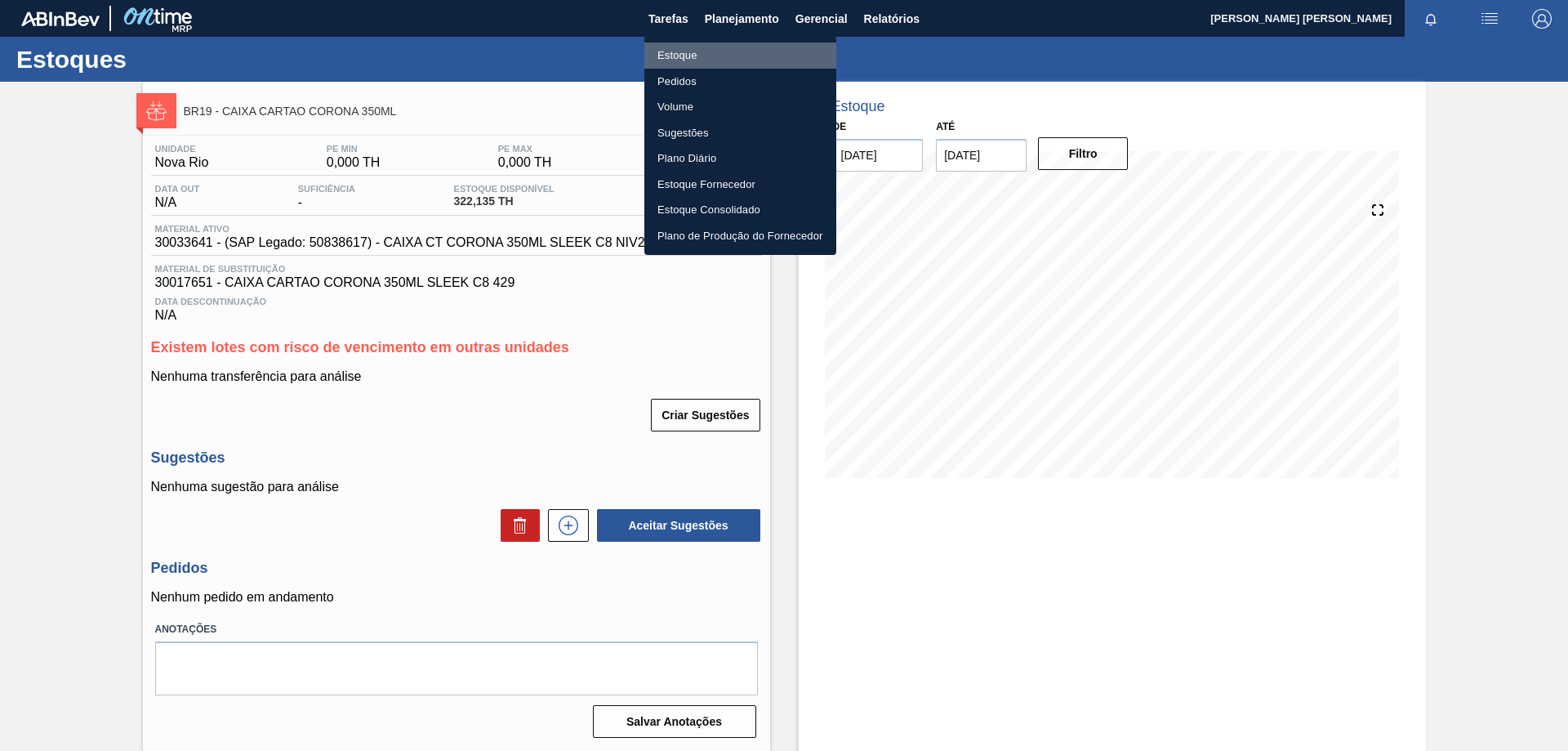
click at [698, 54] on li "Estoque" at bounding box center [740, 55] width 192 height 26
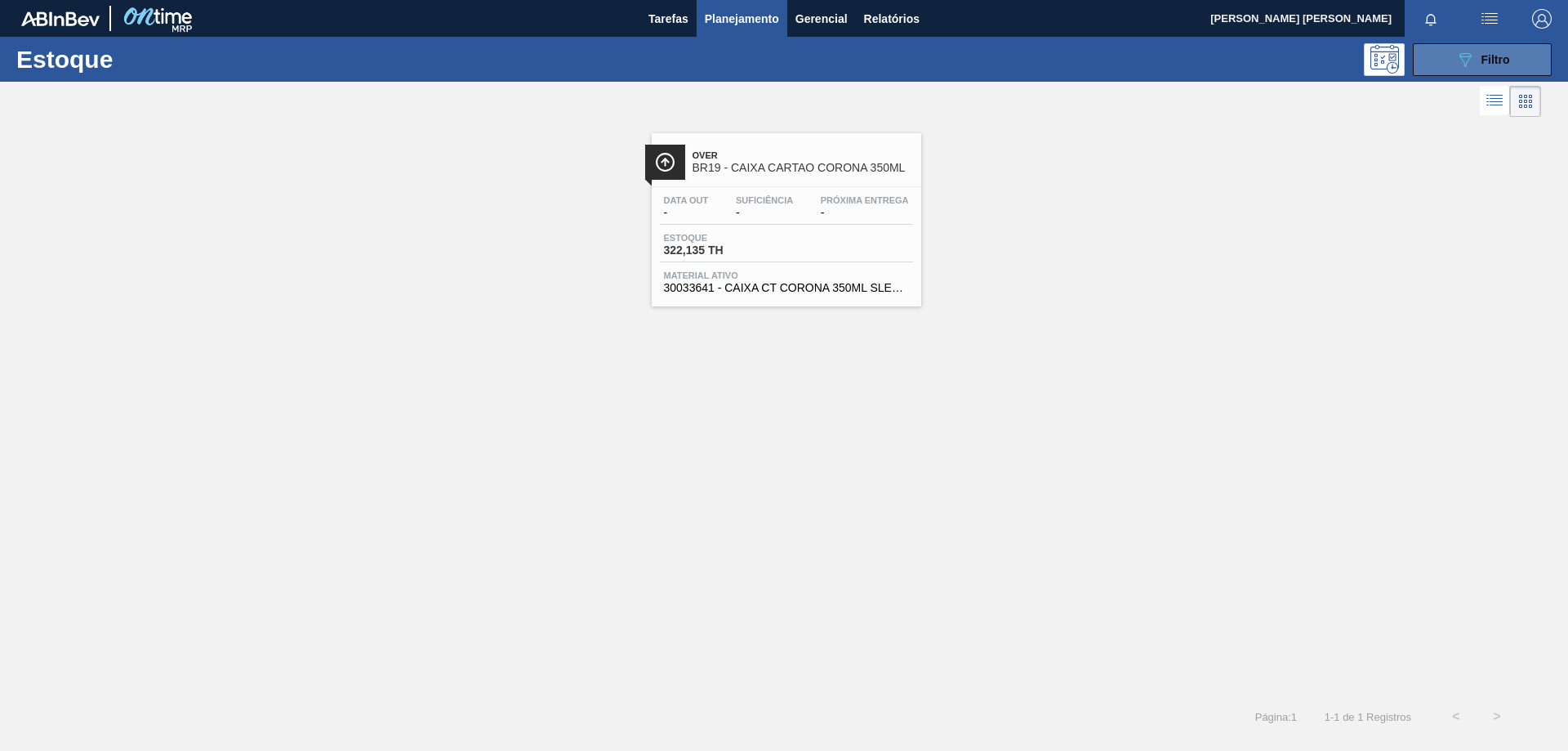
click at [1445, 54] on button "089F7B8B-B2A5-4AFE-B5C0-19BA573D28AC Filtro" at bounding box center [1482, 60] width 139 height 33
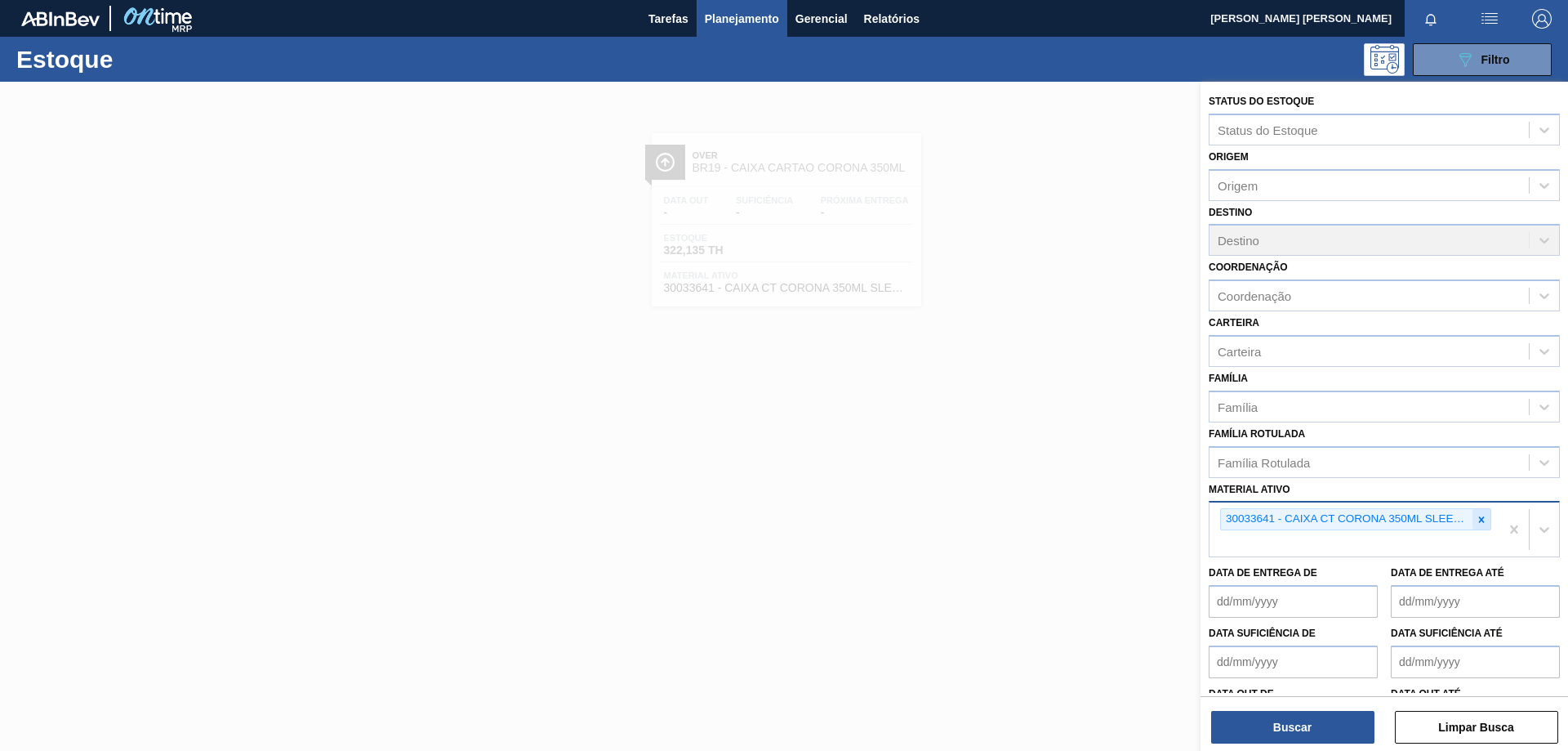
click at [1481, 517] on icon at bounding box center [1481, 519] width 12 height 12
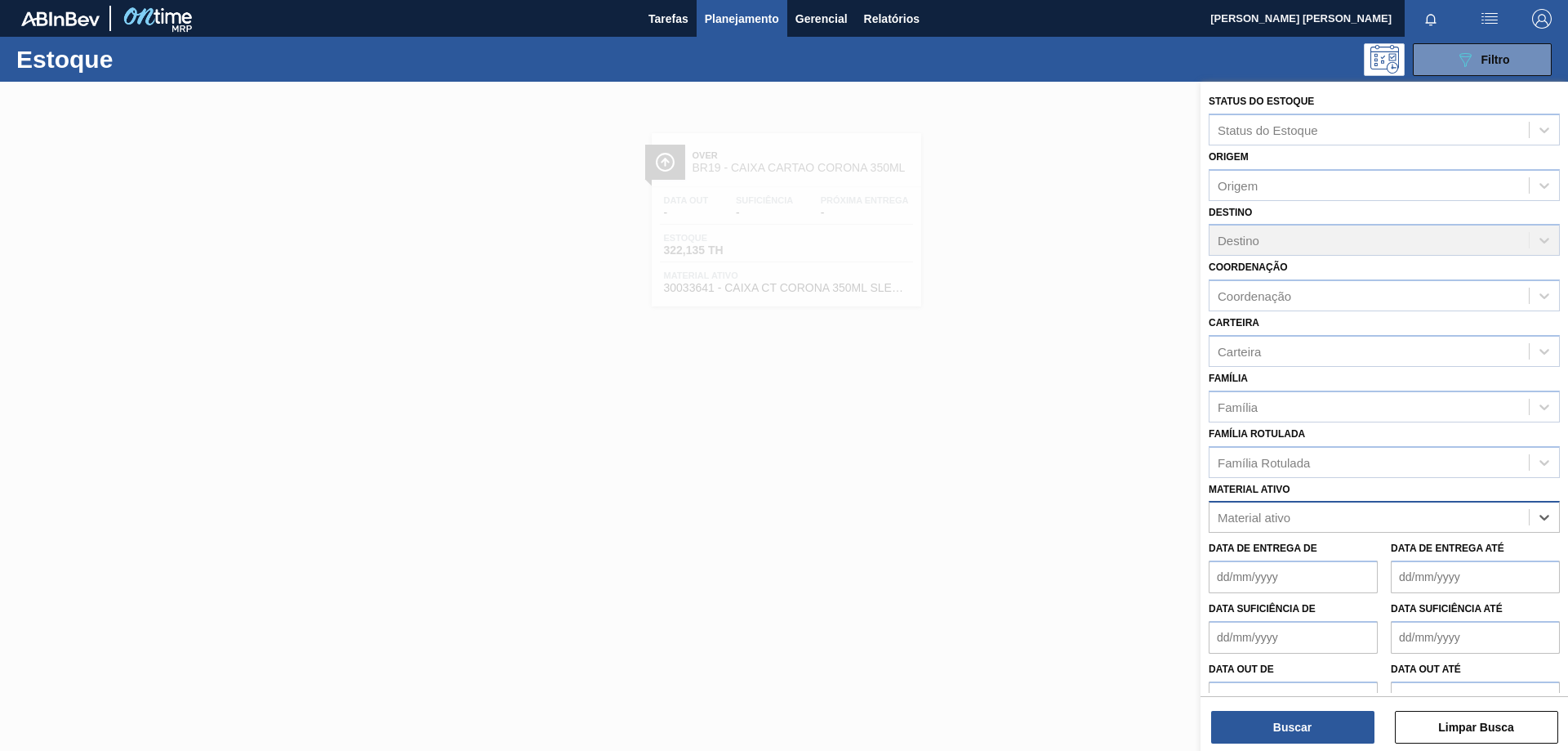
click at [1265, 525] on div "Material ativo" at bounding box center [1370, 518] width 319 height 23
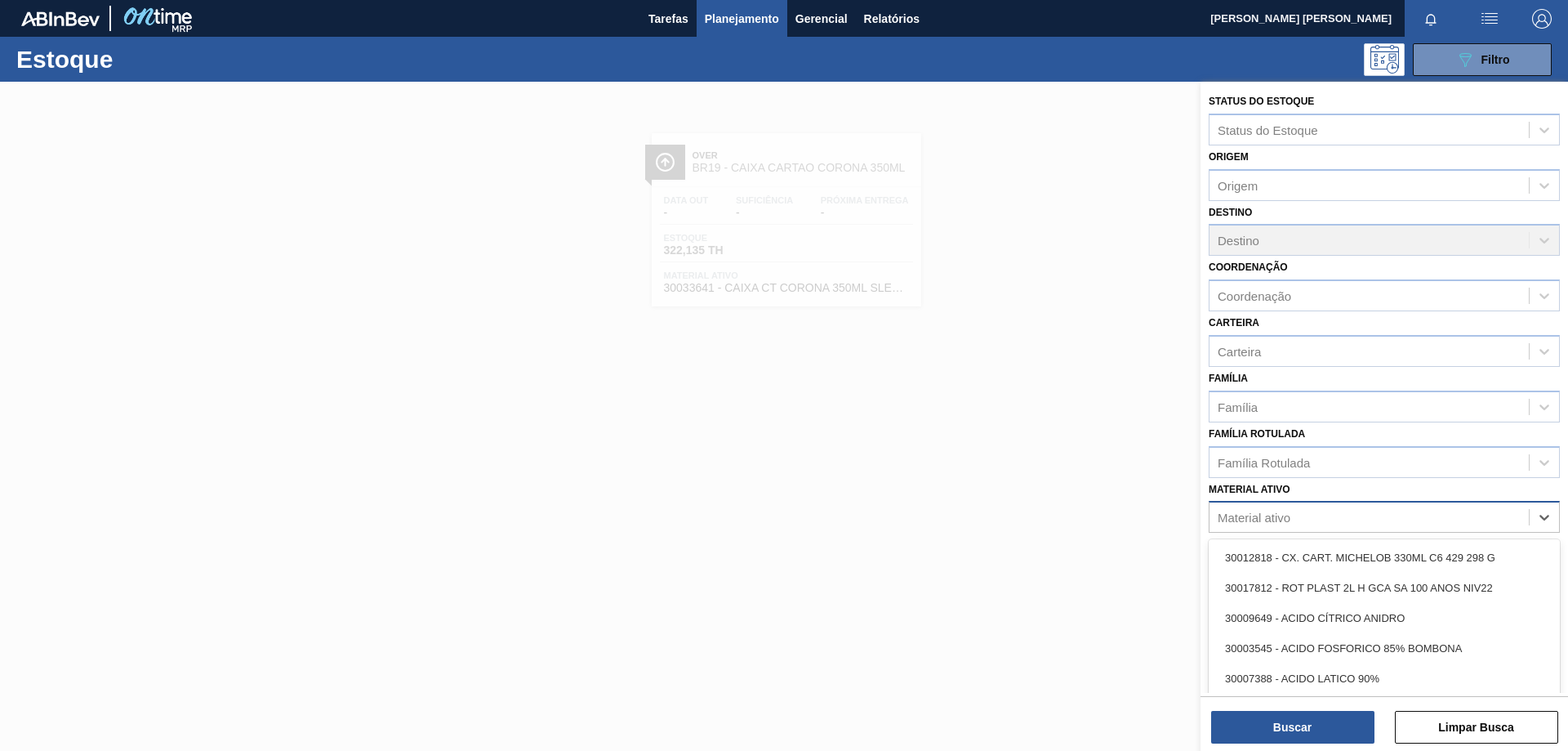
paste ativo "30003623"
type ativo "30003623"
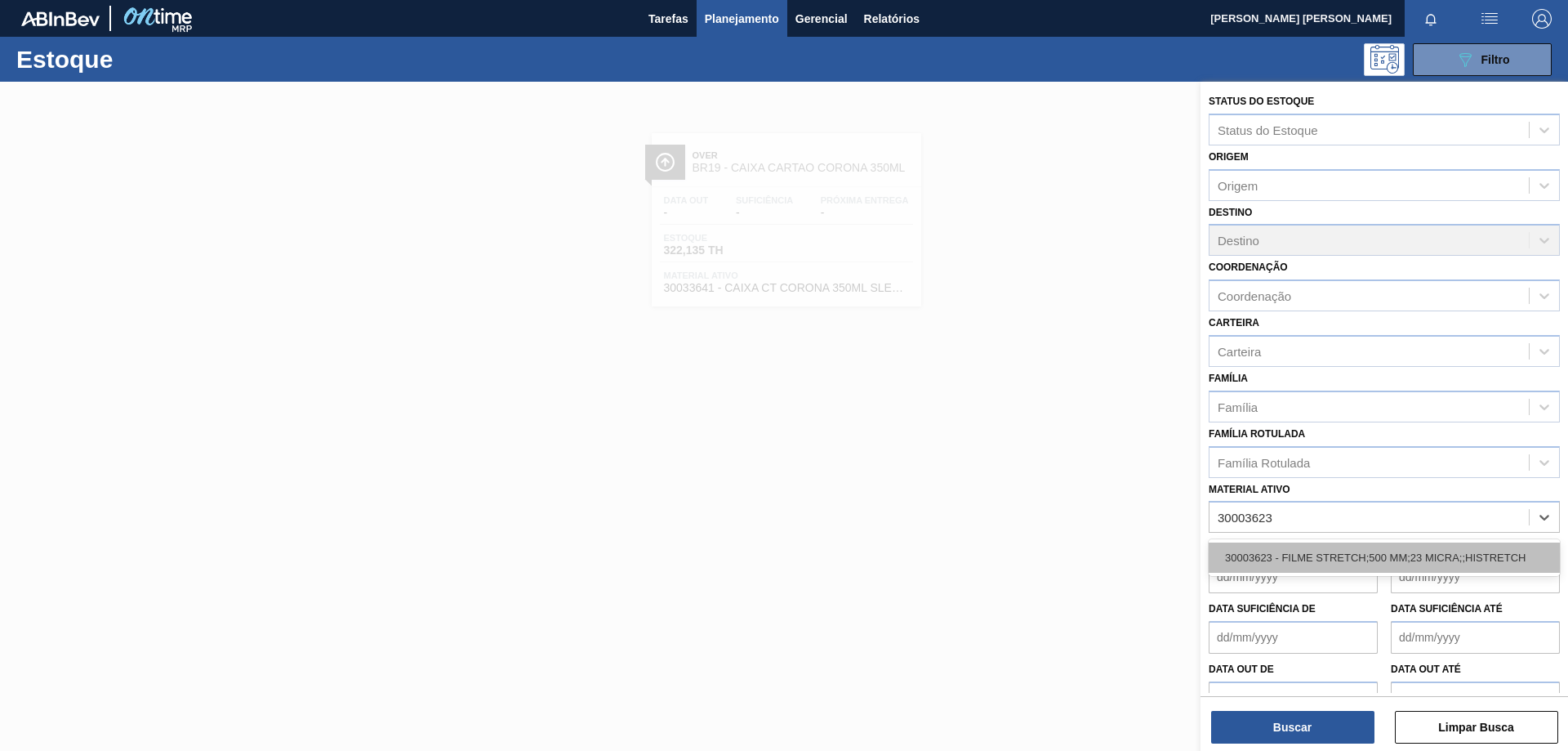
click at [1261, 559] on div "30003623 - FILME STRETCH;500 MM;23 MICRA;;HISTRETCH" at bounding box center [1384, 557] width 351 height 30
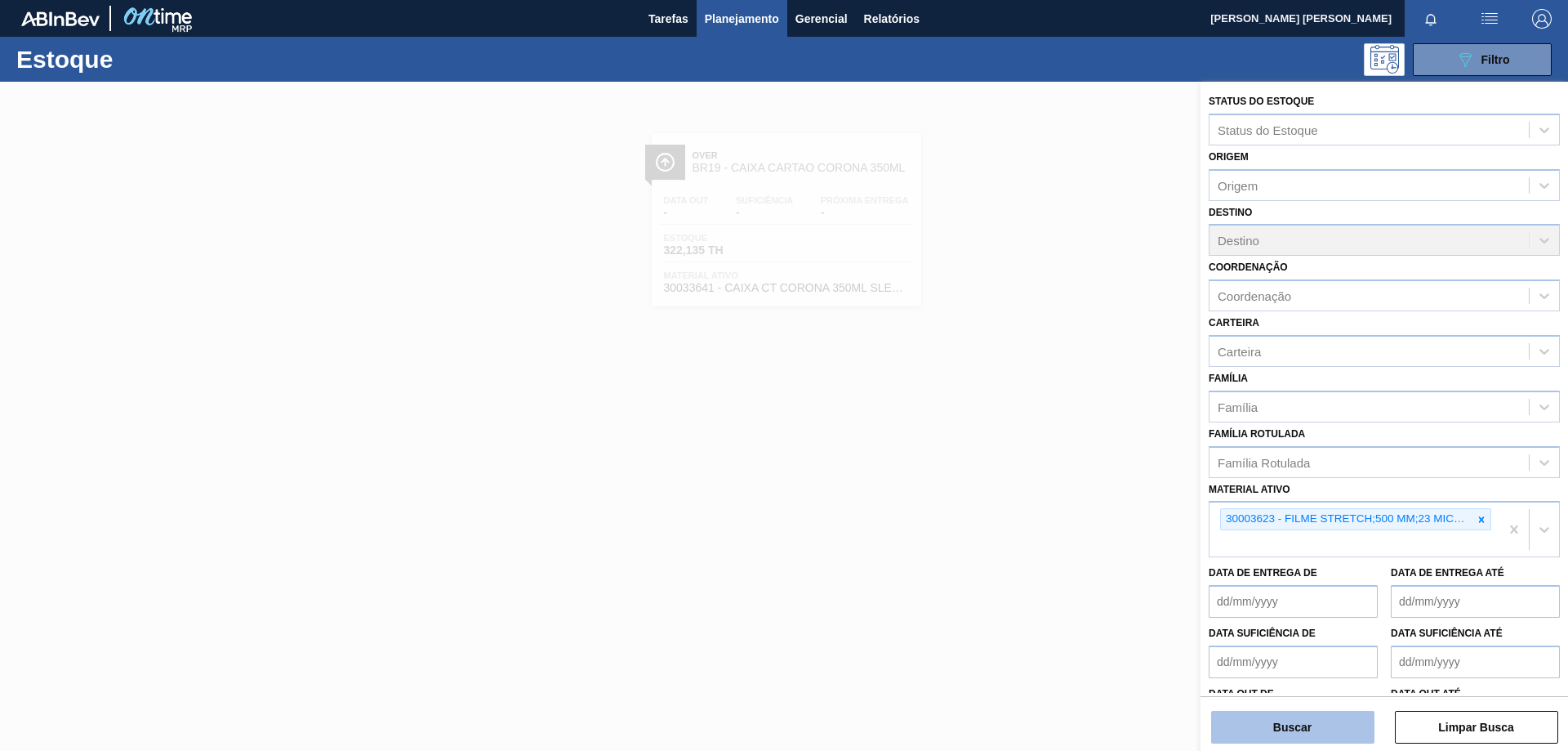
click at [1284, 719] on button "Buscar" at bounding box center [1293, 728] width 163 height 33
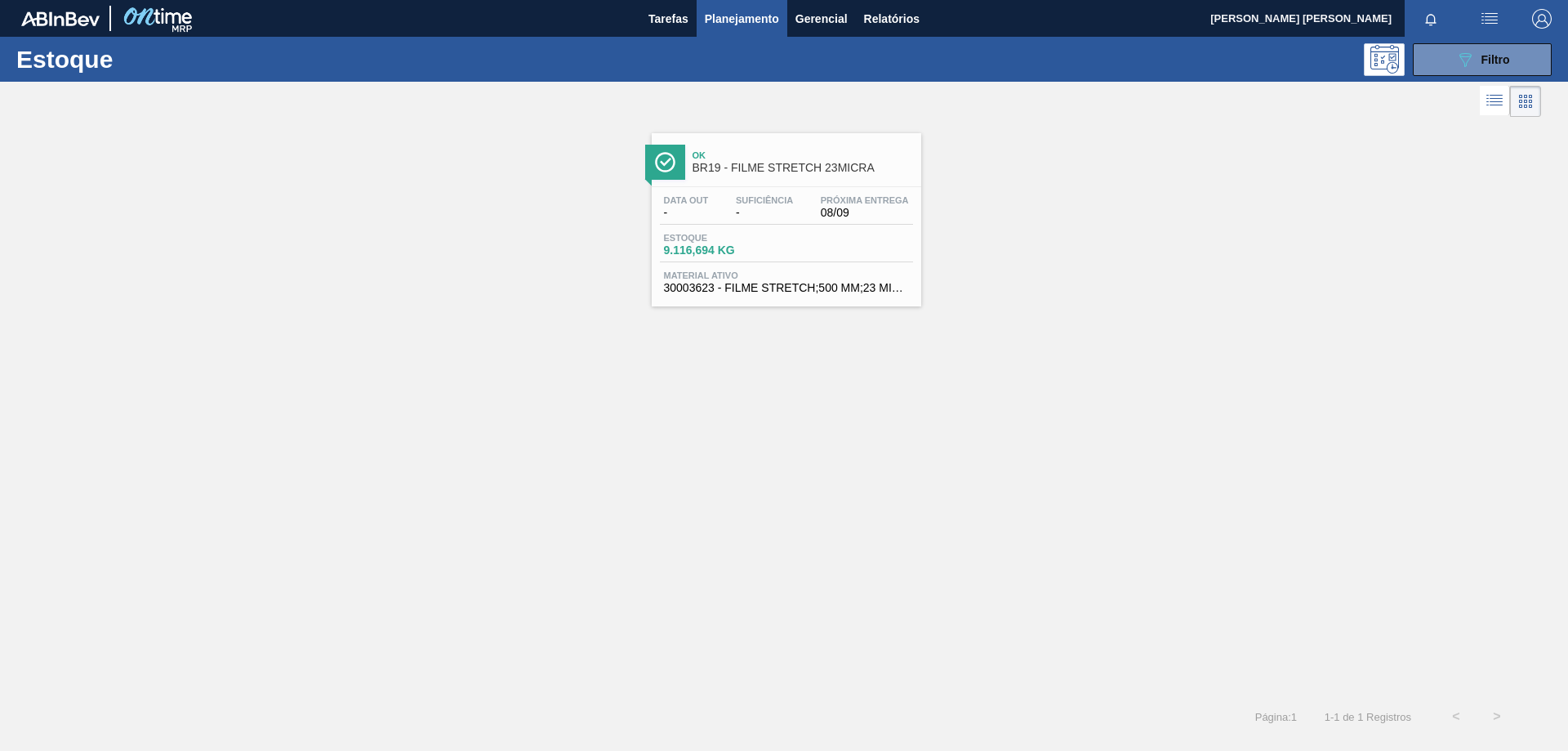
click at [797, 217] on div "Suficiência -" at bounding box center [764, 207] width 65 height 23
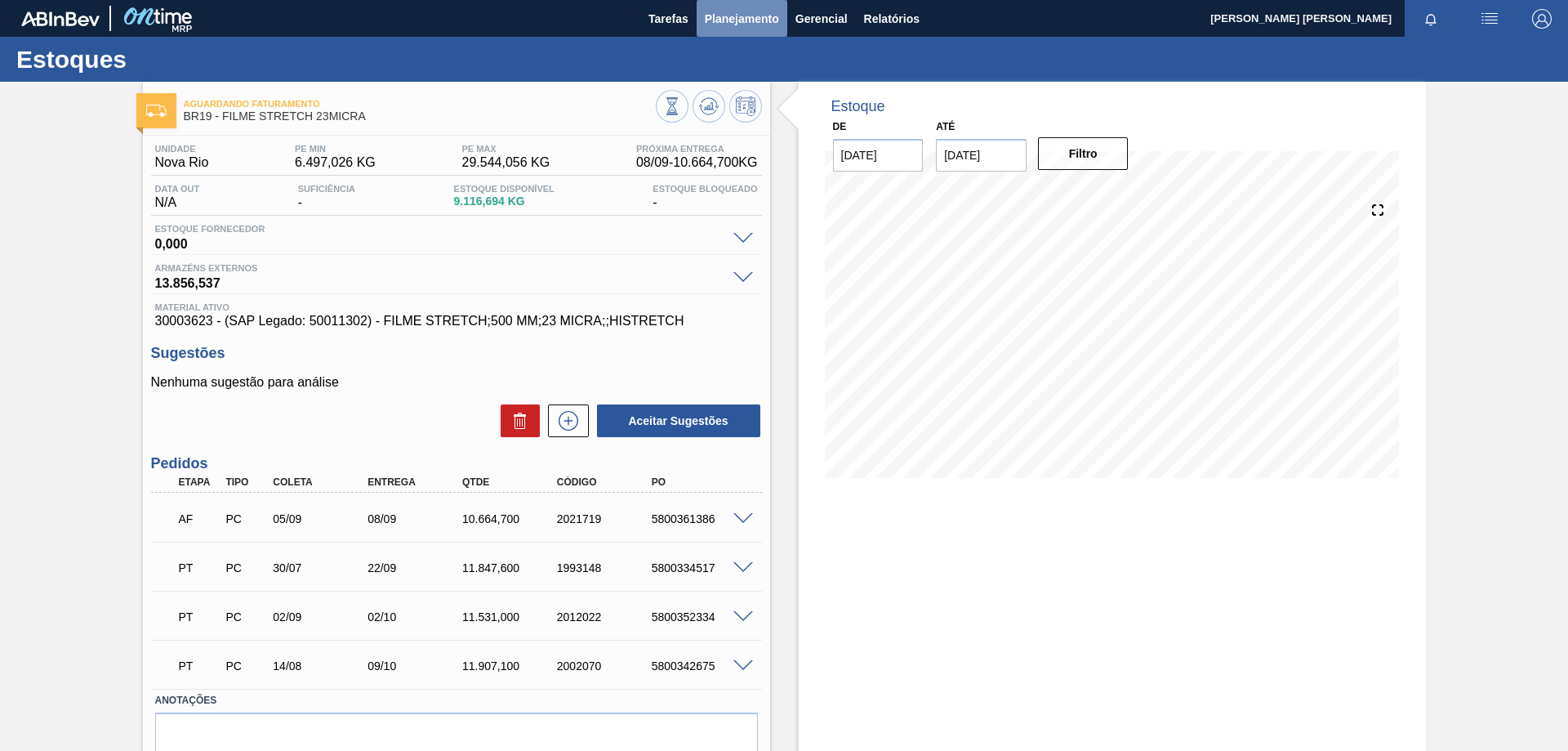
click at [739, 17] on span "Planejamento" at bounding box center [742, 18] width 74 height 19
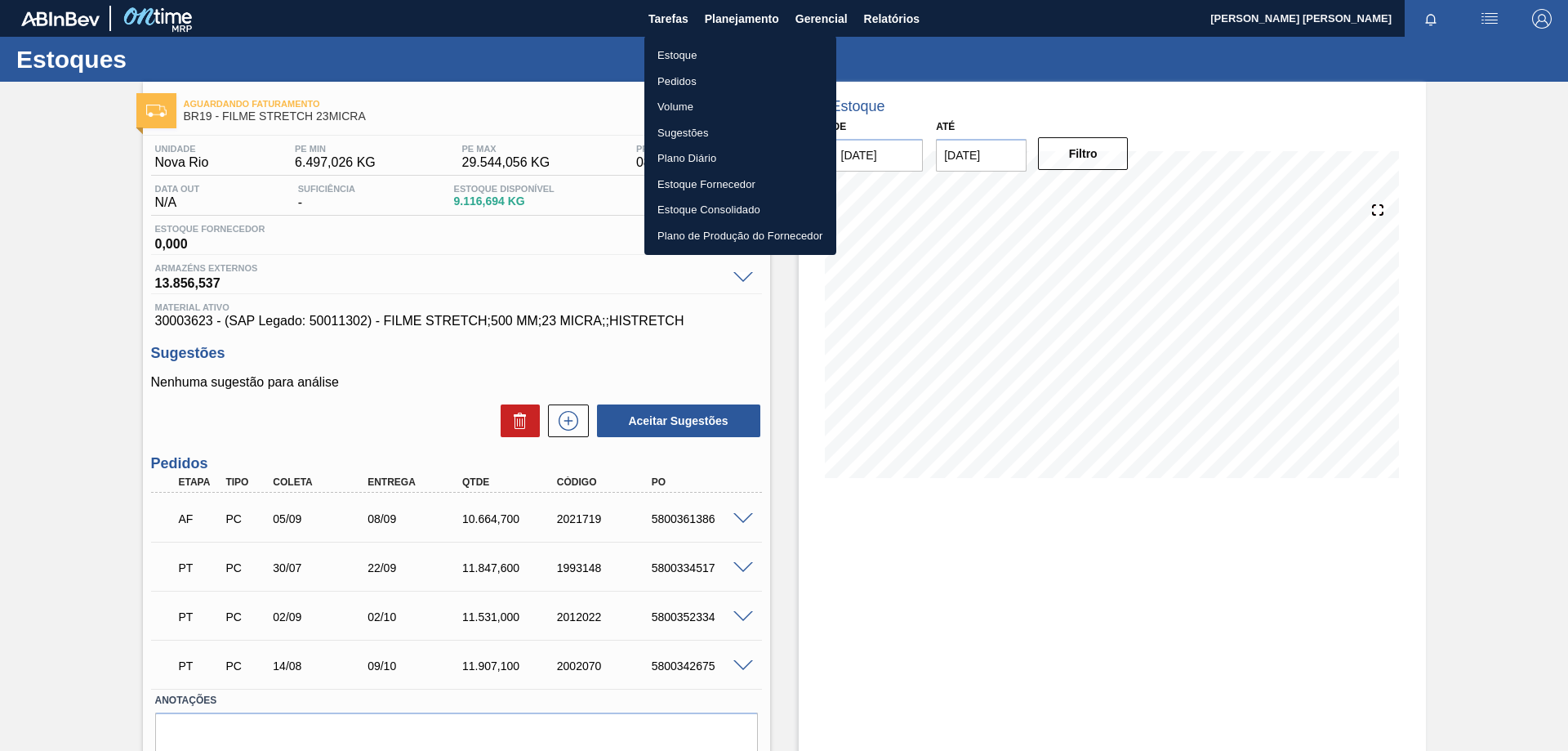
click at [711, 54] on li "Estoque" at bounding box center [740, 55] width 192 height 26
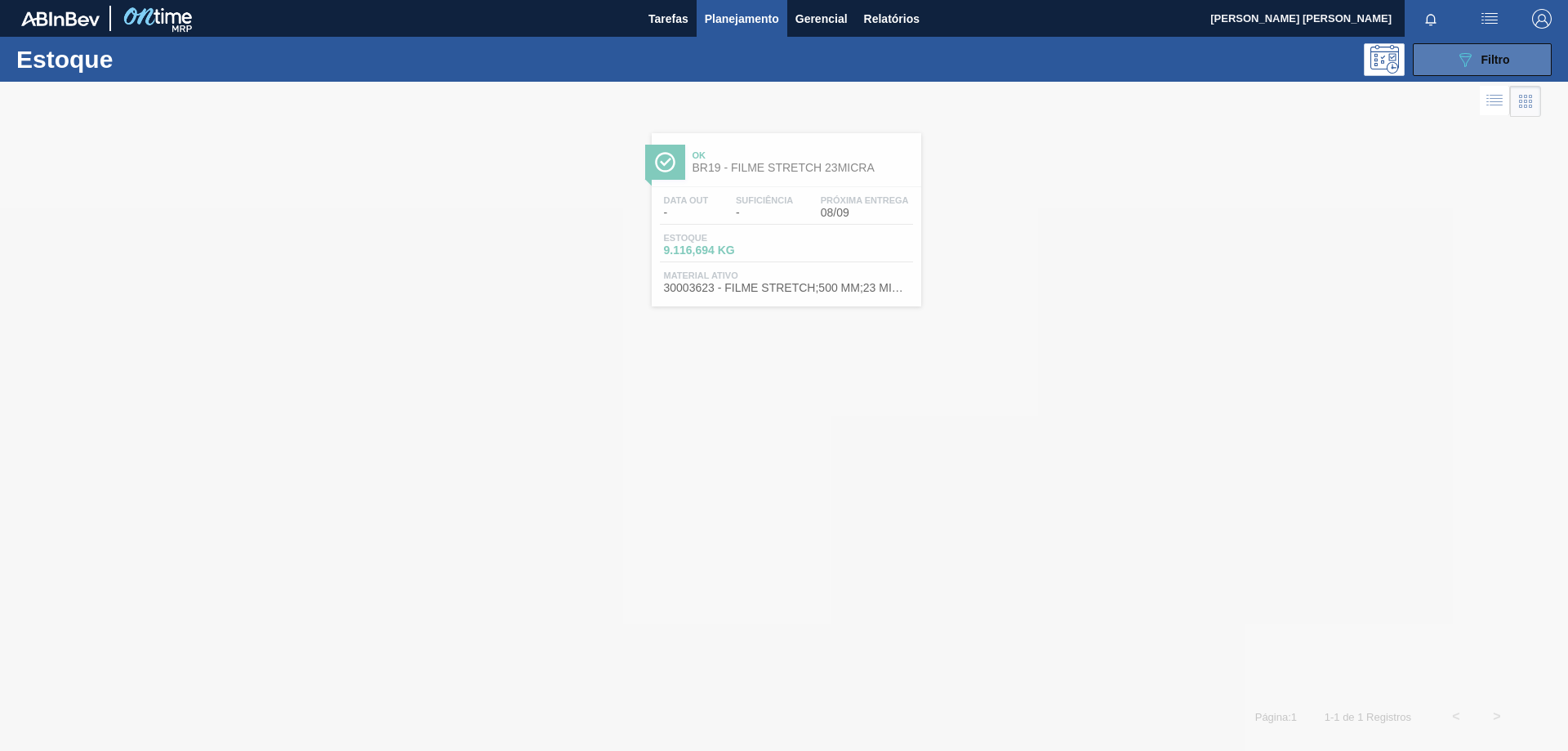
click at [1447, 61] on button "089F7B8B-B2A5-4AFE-B5C0-19BA573D28AC Filtro" at bounding box center [1482, 60] width 139 height 33
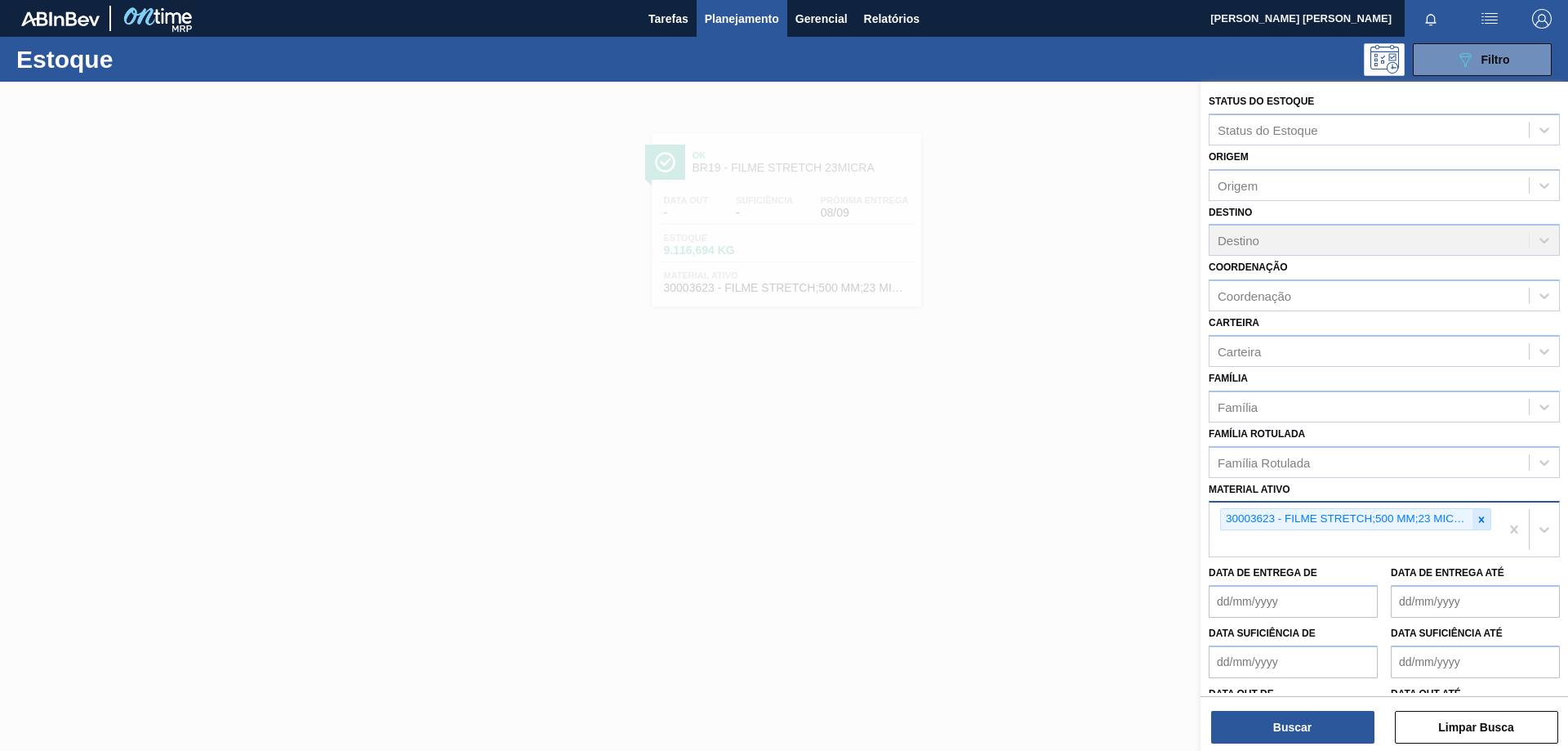
click at [1486, 519] on div at bounding box center [1481, 519] width 18 height 20
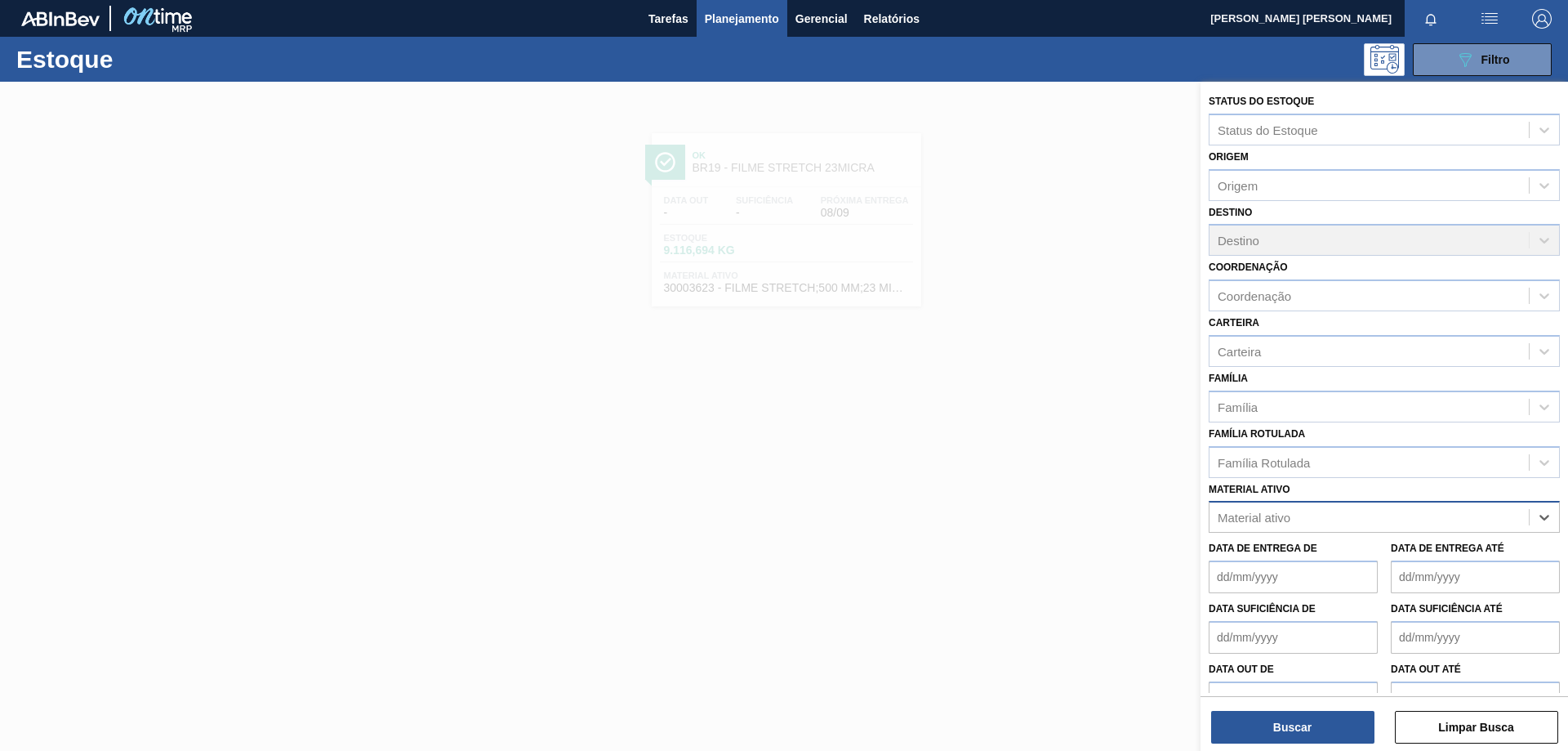
click at [1315, 523] on div "Material ativo" at bounding box center [1370, 518] width 319 height 23
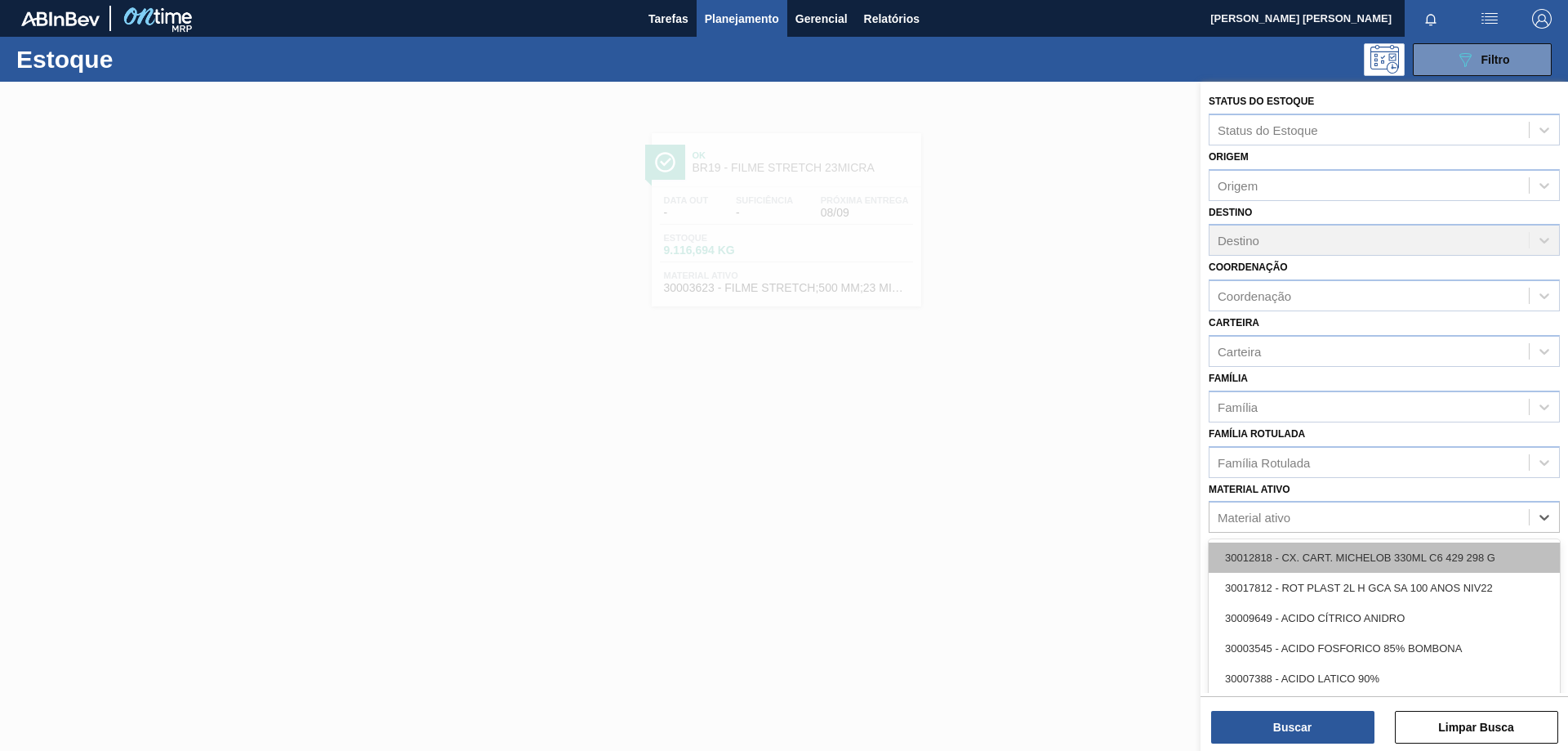
paste ativo "30033934"
type ativo "30033934"
click at [1302, 554] on div "30033934 - ROLHA MET BRAH QR CODE 021CX105" at bounding box center [1384, 557] width 351 height 30
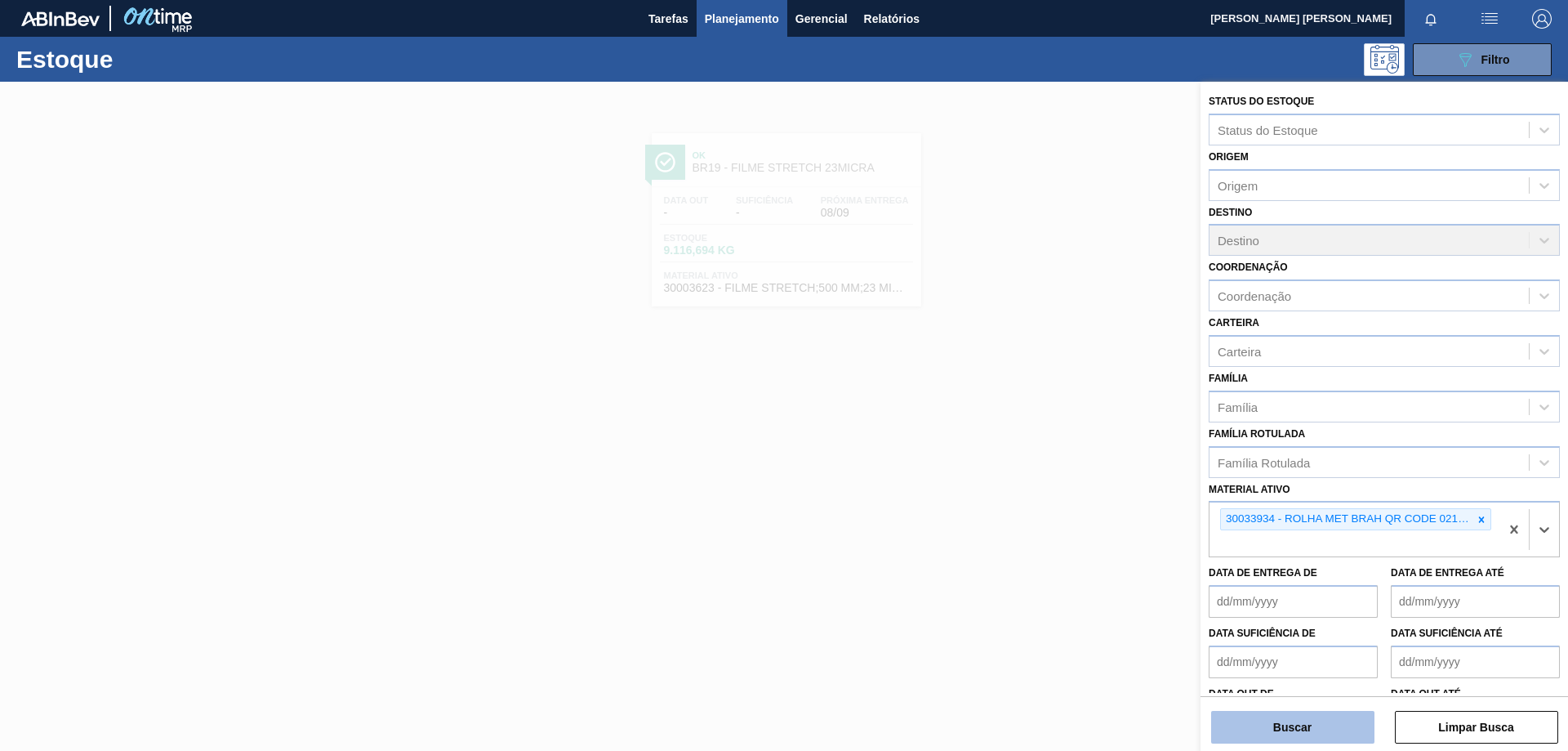
click at [1298, 721] on button "Buscar" at bounding box center [1293, 728] width 163 height 33
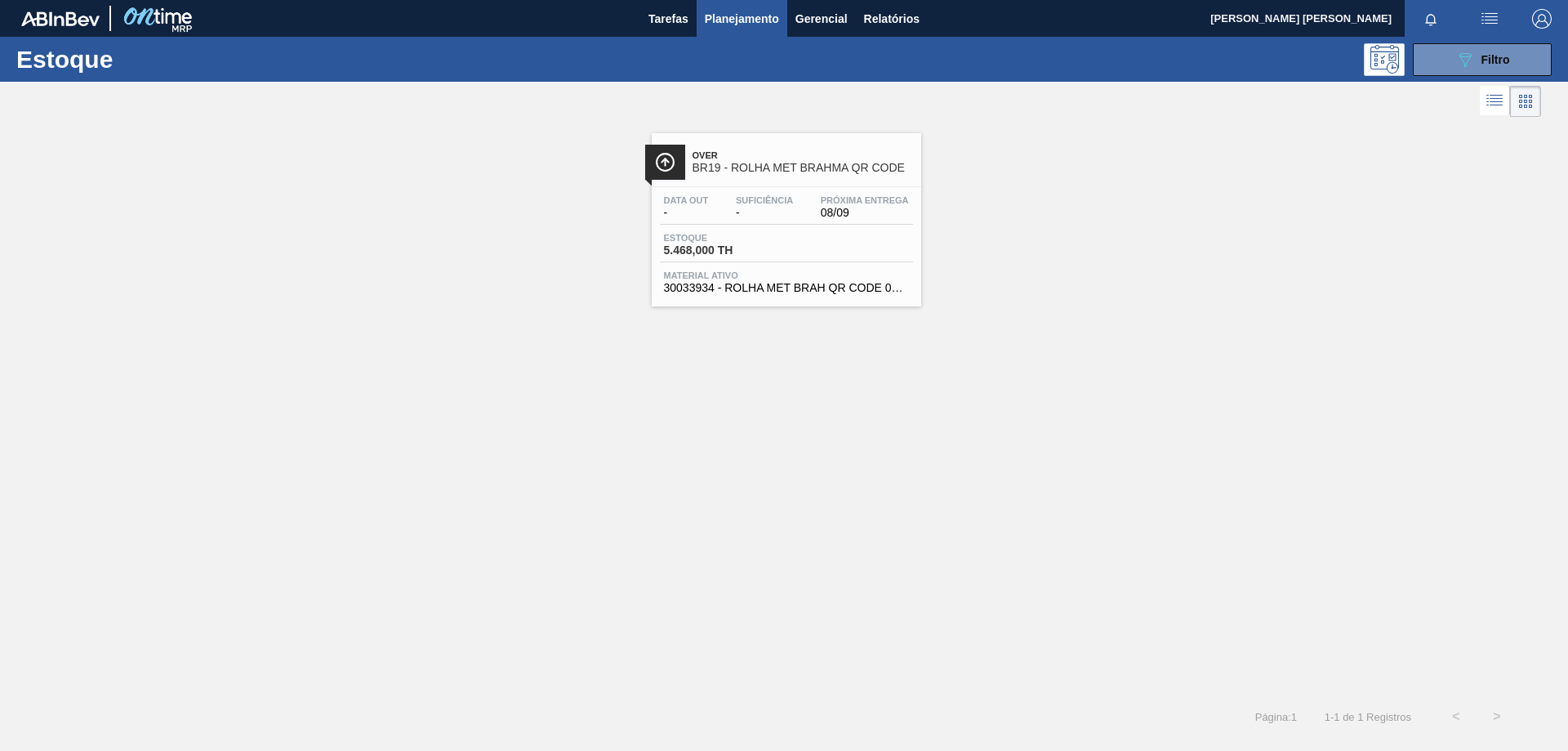
click at [767, 181] on div "Over BR19 - ROLHA MET BRAHMA QR CODE Data out - Suficiência - Próxima Entrega 0…" at bounding box center [786, 220] width 269 height 173
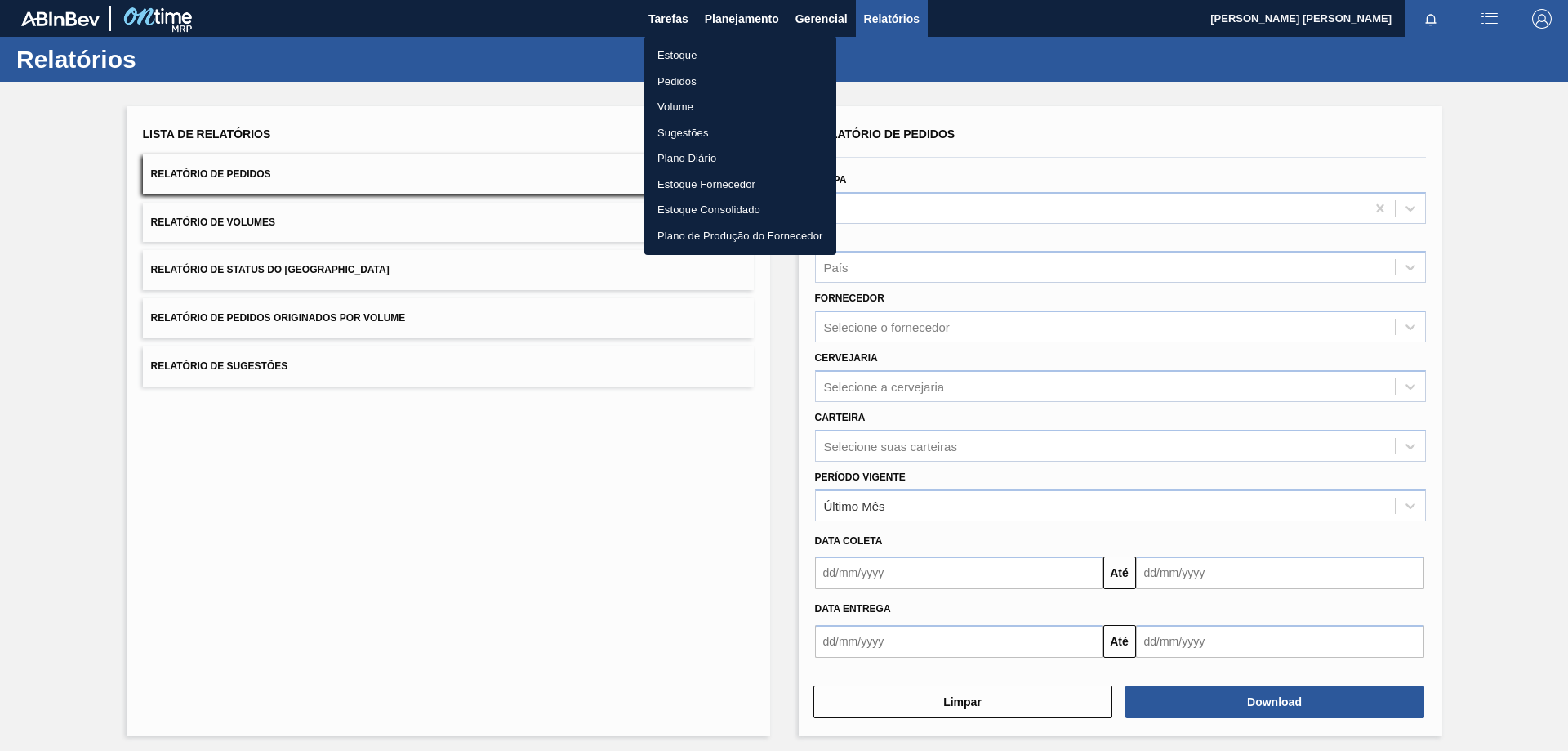
click at [695, 58] on li "Estoque" at bounding box center [740, 55] width 192 height 26
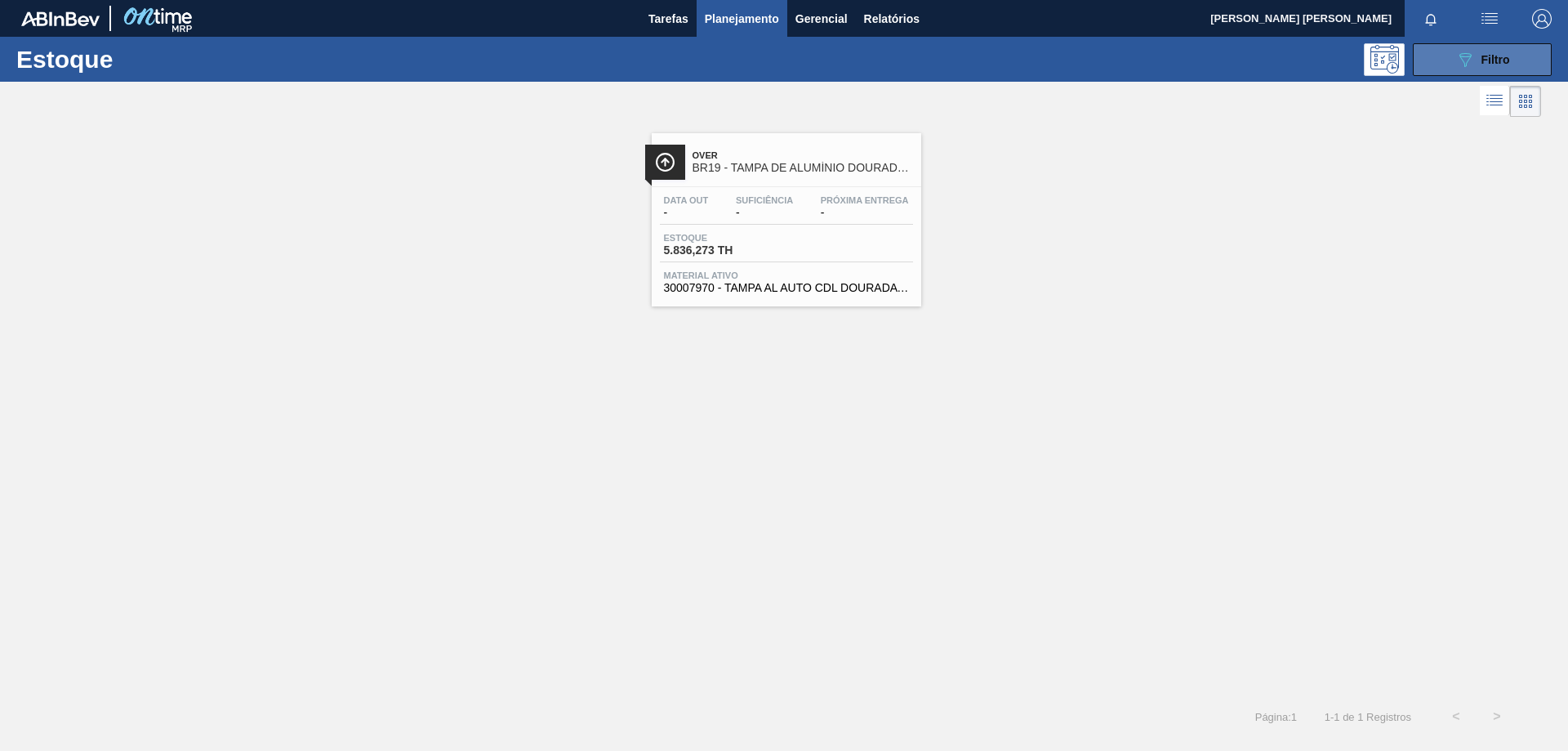
click at [1487, 58] on span "Filtro" at bounding box center [1495, 59] width 28 height 13
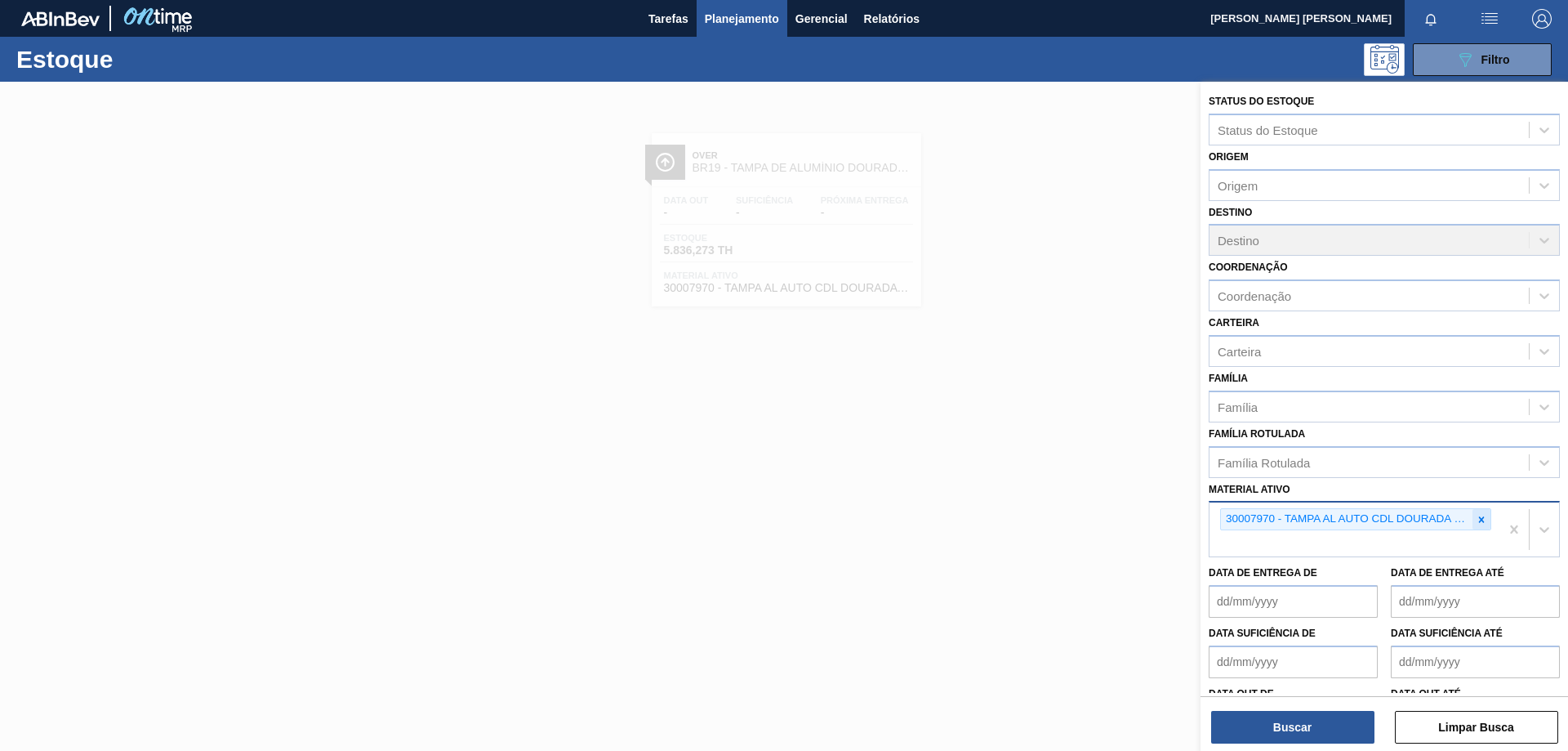
click at [1479, 522] on icon at bounding box center [1482, 519] width 6 height 6
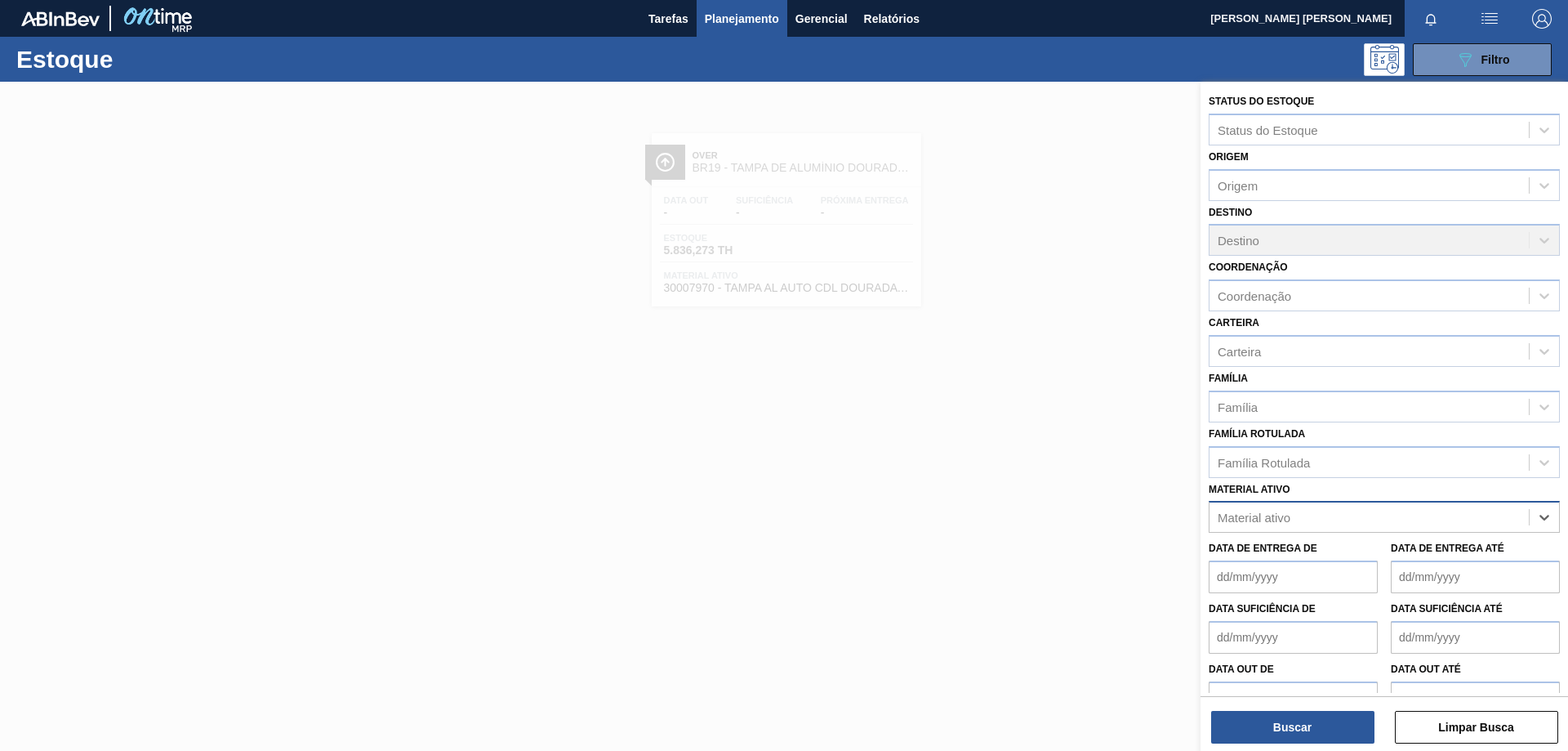
click at [1322, 517] on div "Material ativo" at bounding box center [1370, 518] width 319 height 23
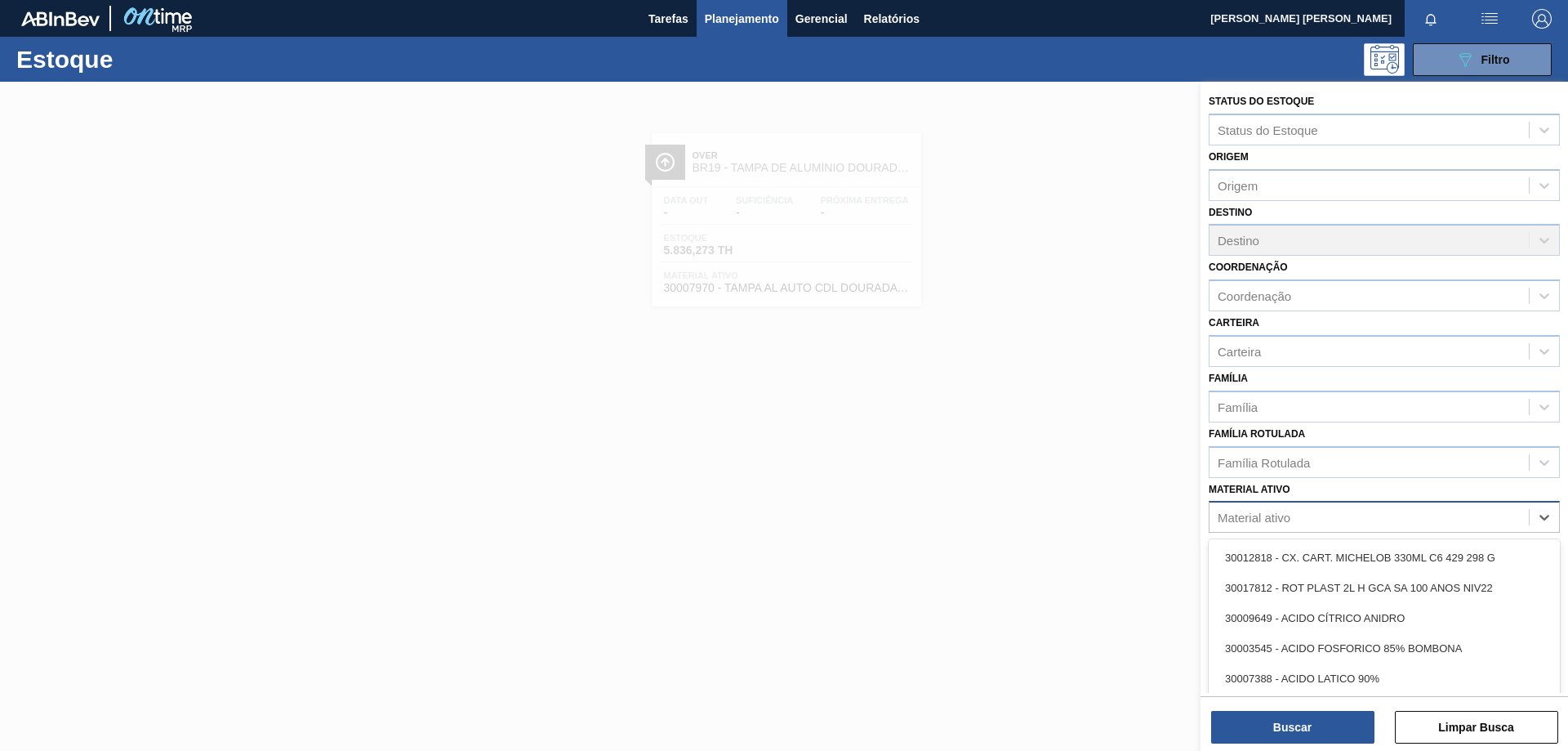
paste ativo "30017651"
type ativo "30017651"
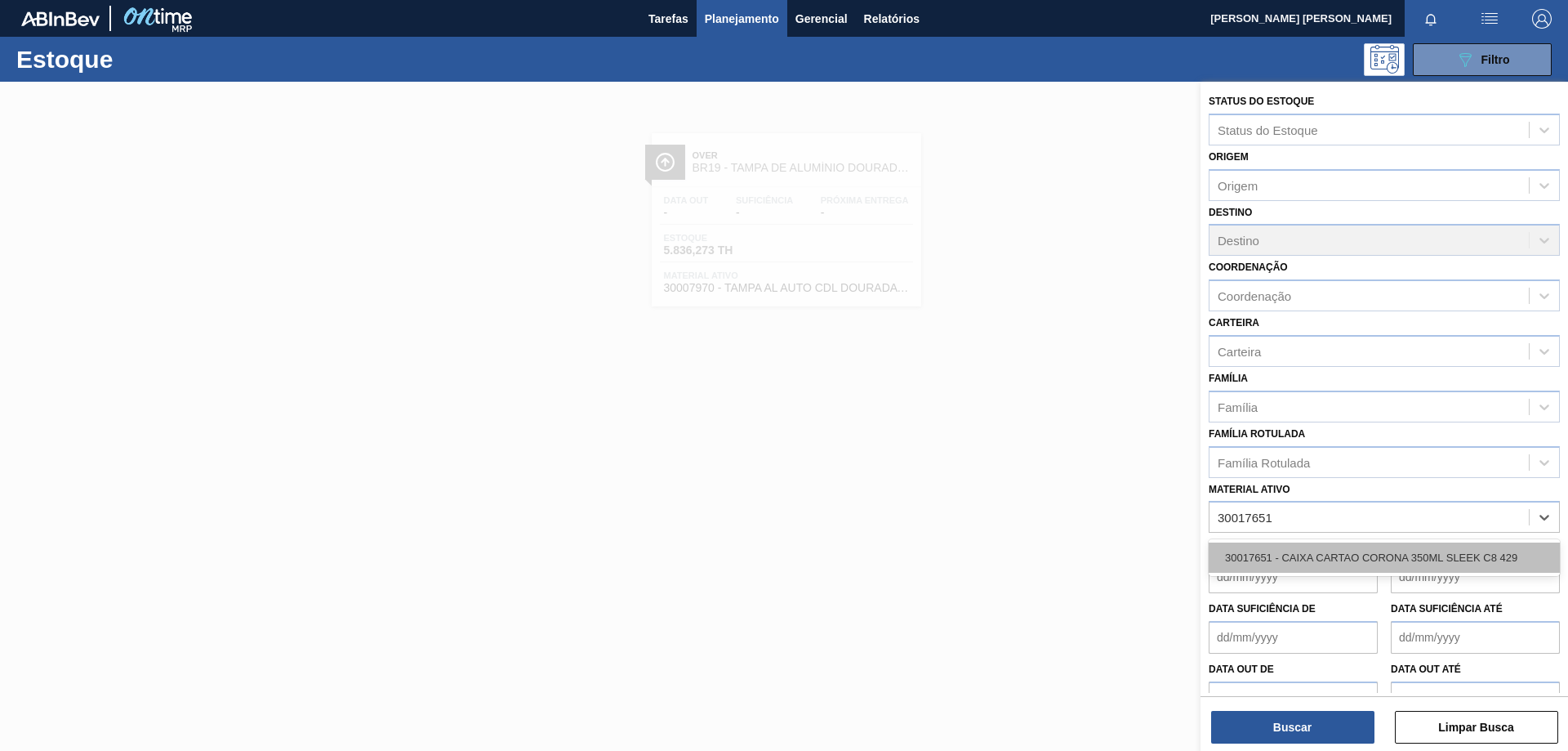
click at [1314, 554] on div "30017651 - CAIXA CARTAO CORONA 350ML SLEEK C8 429" at bounding box center [1384, 557] width 351 height 30
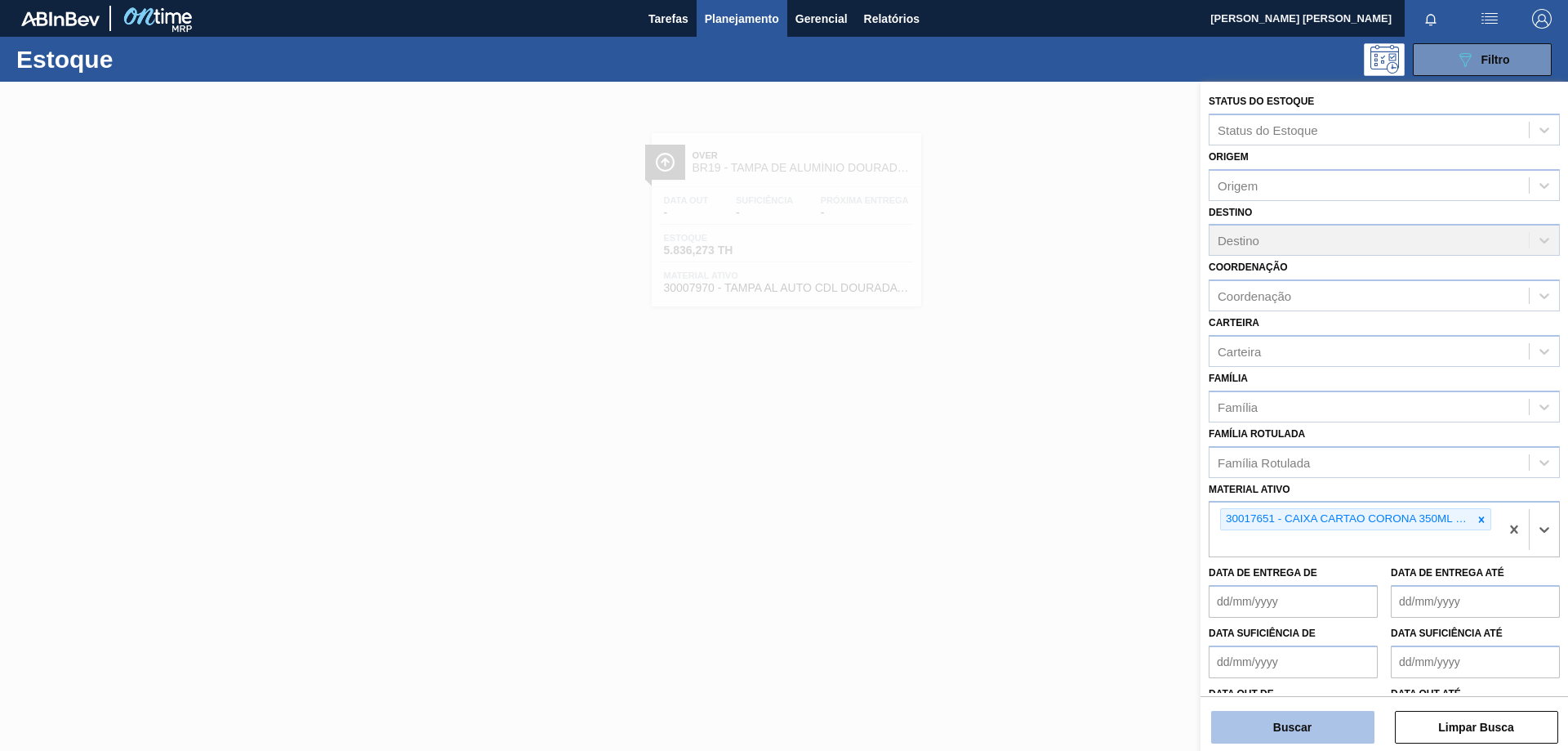
click at [1301, 728] on button "Buscar" at bounding box center [1293, 728] width 163 height 33
